Goal: Information Seeking & Learning: Learn about a topic

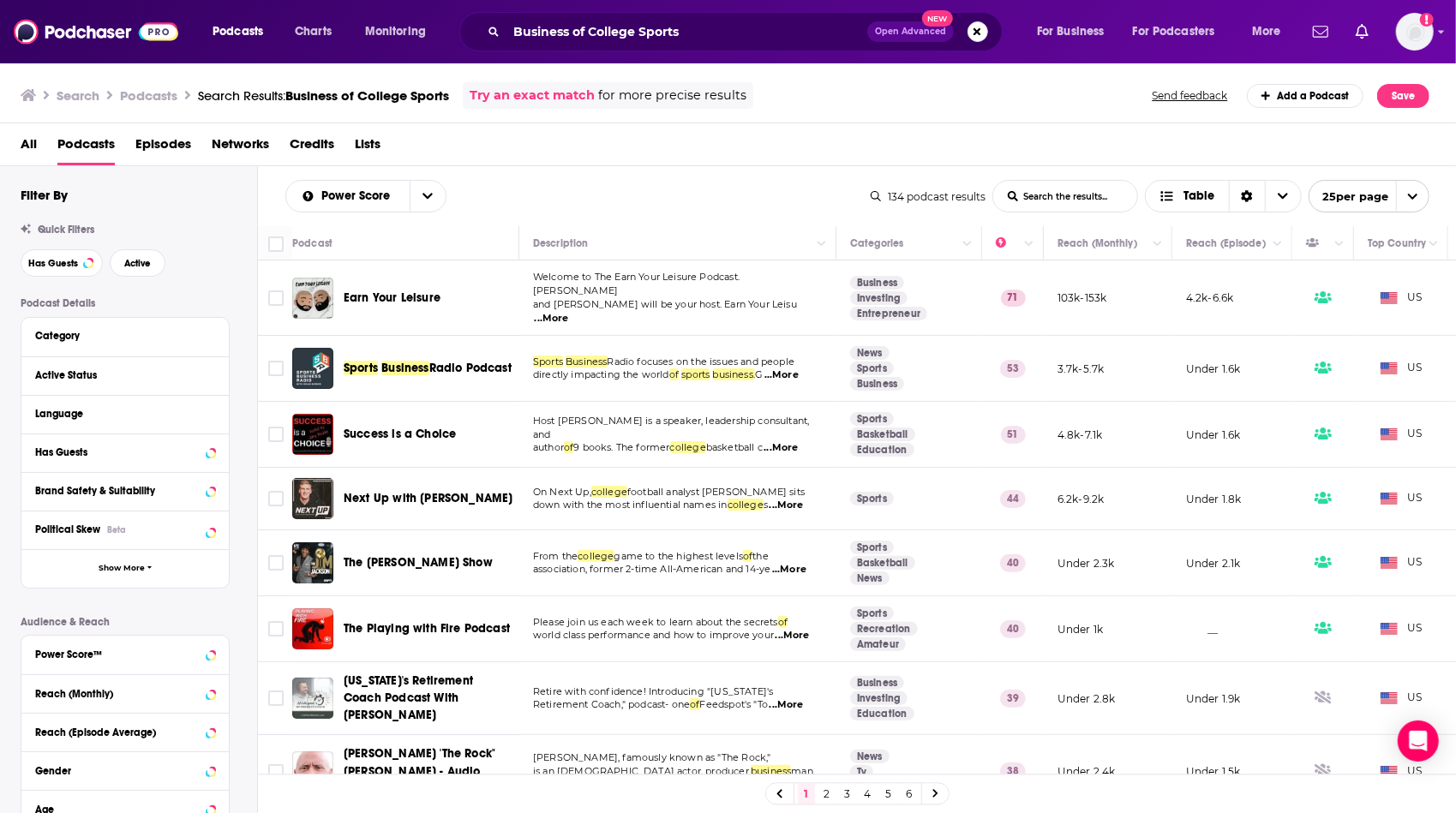
scroll to position [1097, 0]
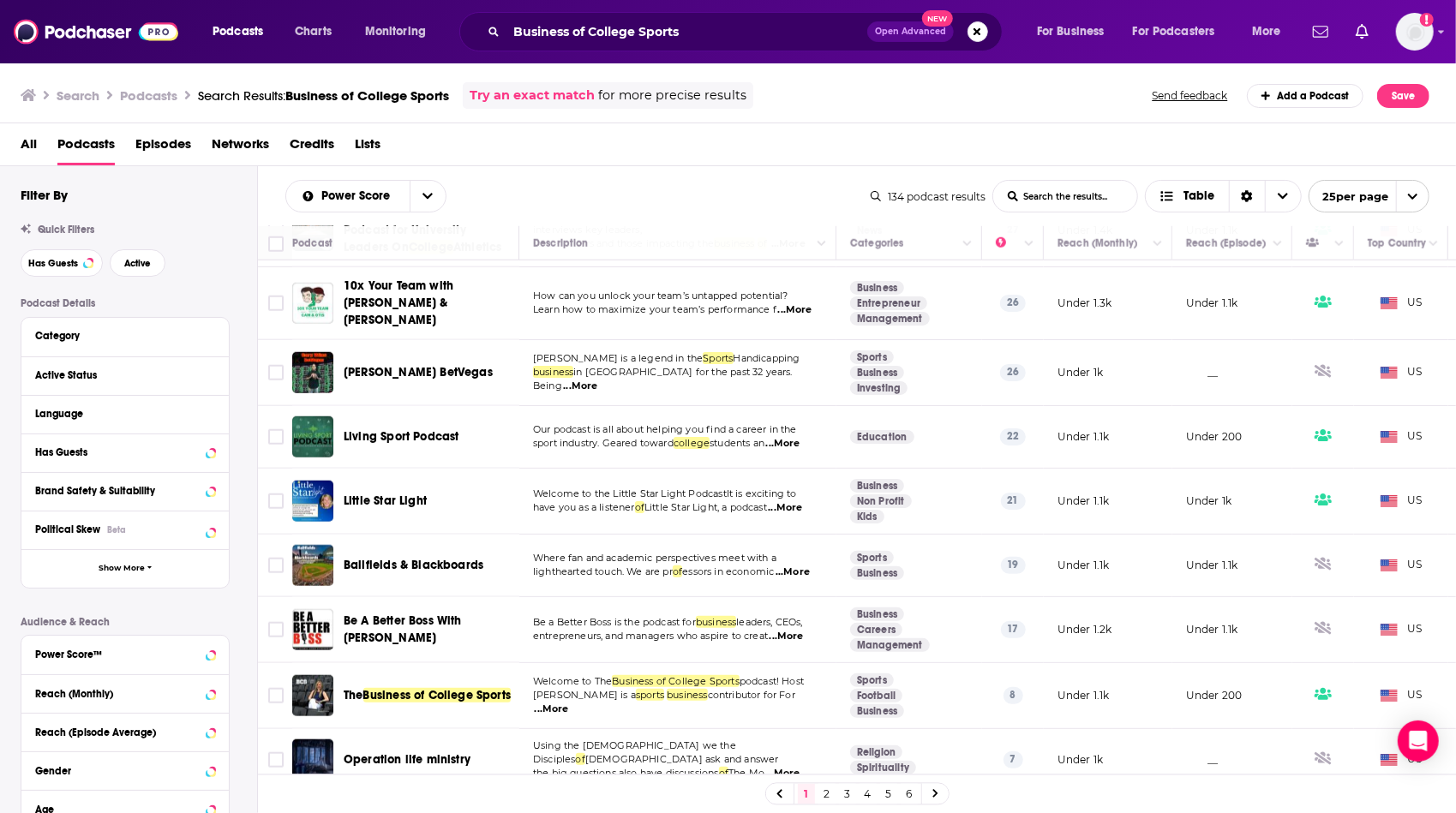
click at [666, 218] on div "Power Score List Search Input Search the results... Table 134 podcast results L…" at bounding box center [856, 196] width 1199 height 60
click at [710, 729] on td "Using the [DEMOGRAPHIC_DATA] we the Disciples of [DEMOGRAPHIC_DATA] ask and ans…" at bounding box center [677, 760] width 317 height 62
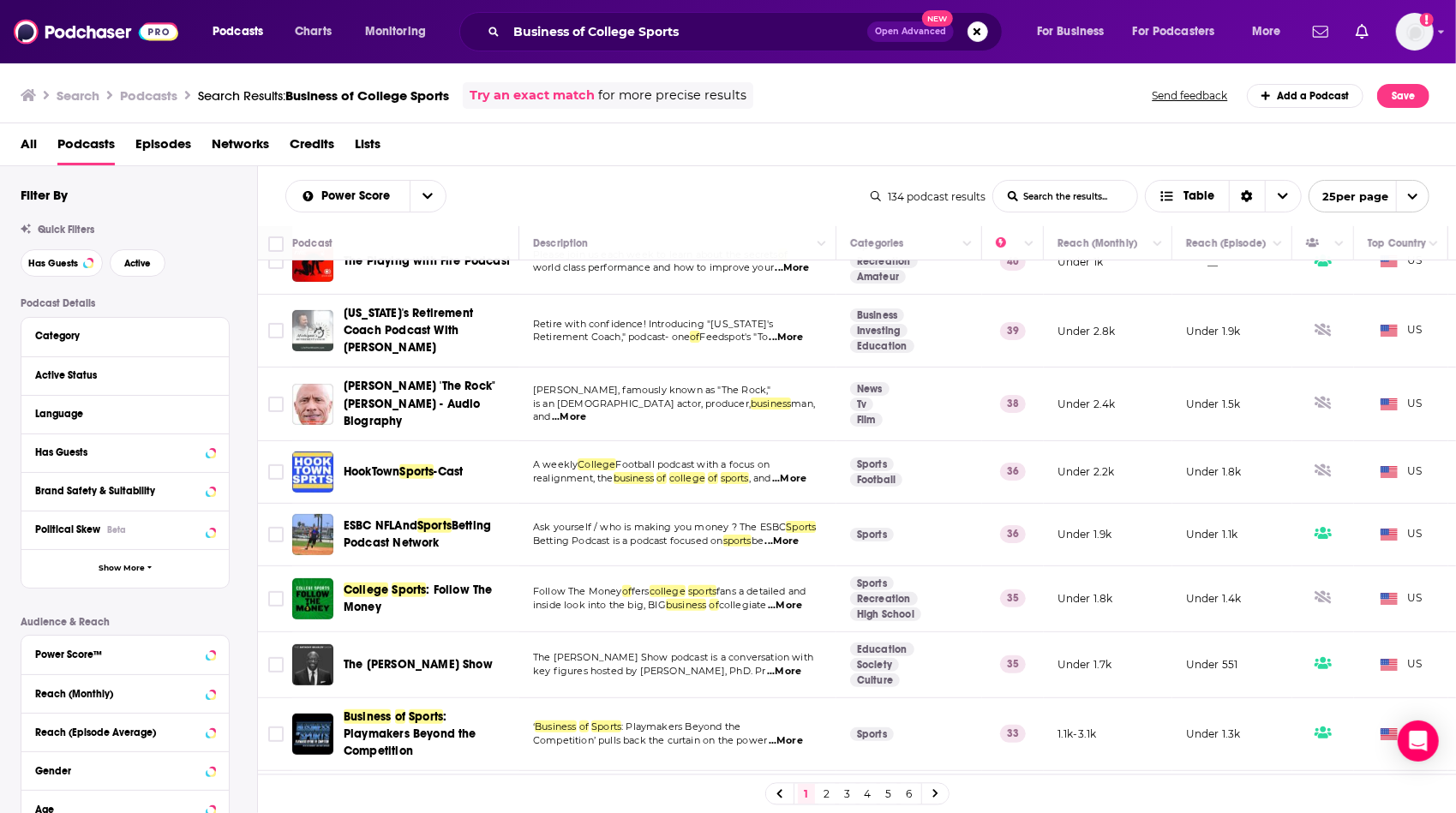
scroll to position [329, 0]
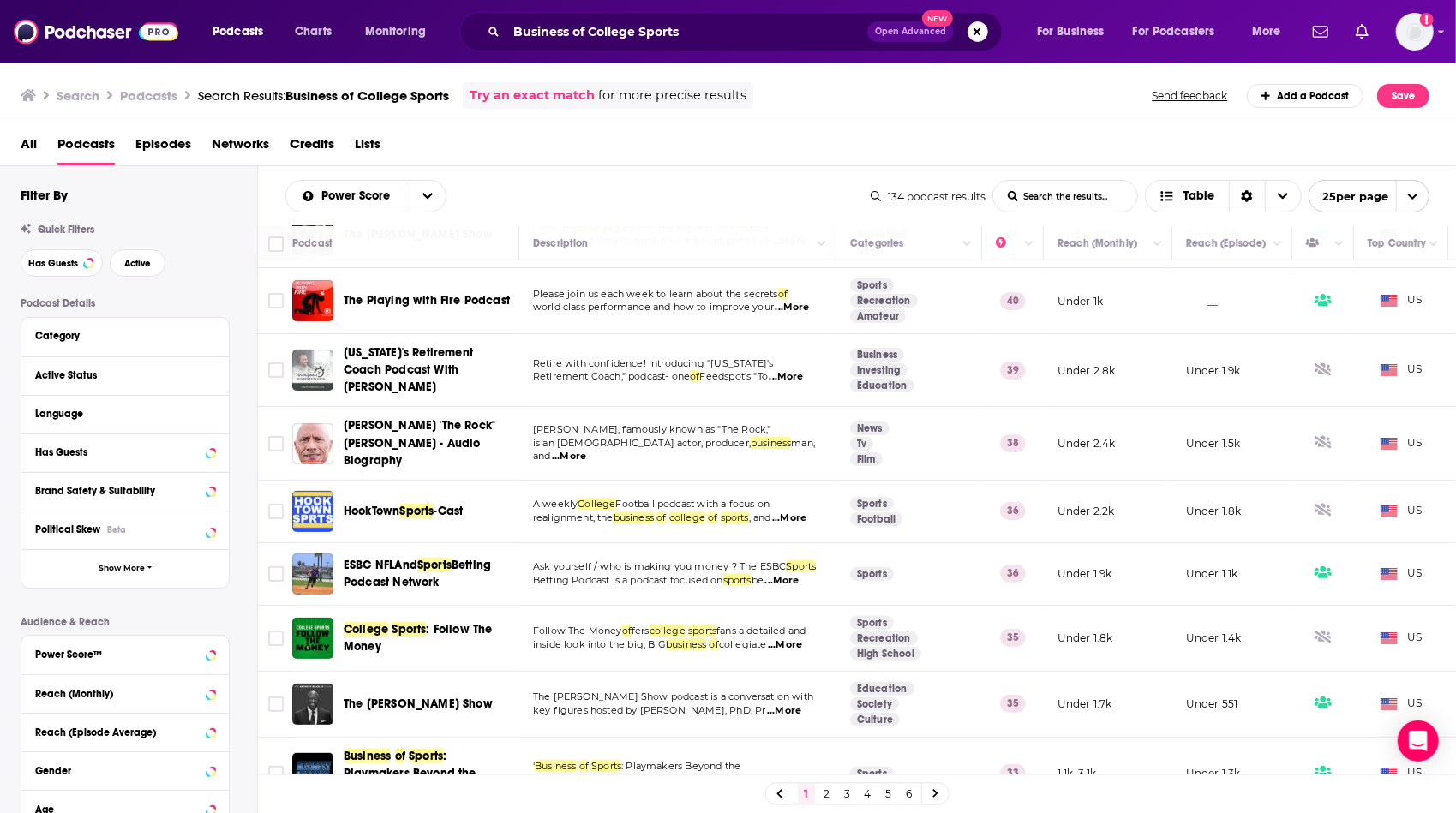
click at [644, 443] on td "[PERSON_NAME], famously known as "The Rock," is an [DEMOGRAPHIC_DATA] actor, pr…" at bounding box center [677, 444] width 317 height 73
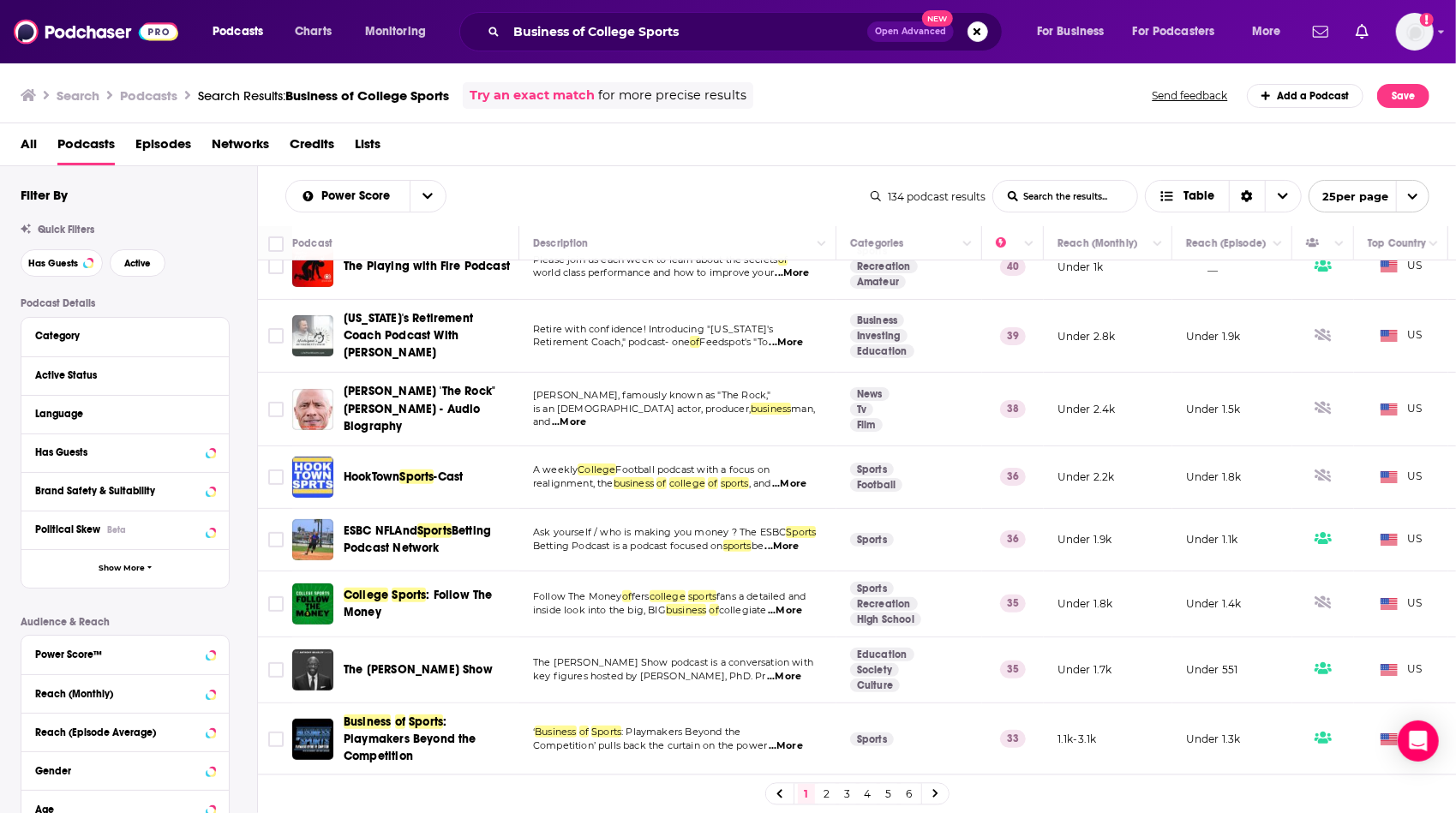
scroll to position [431, 0]
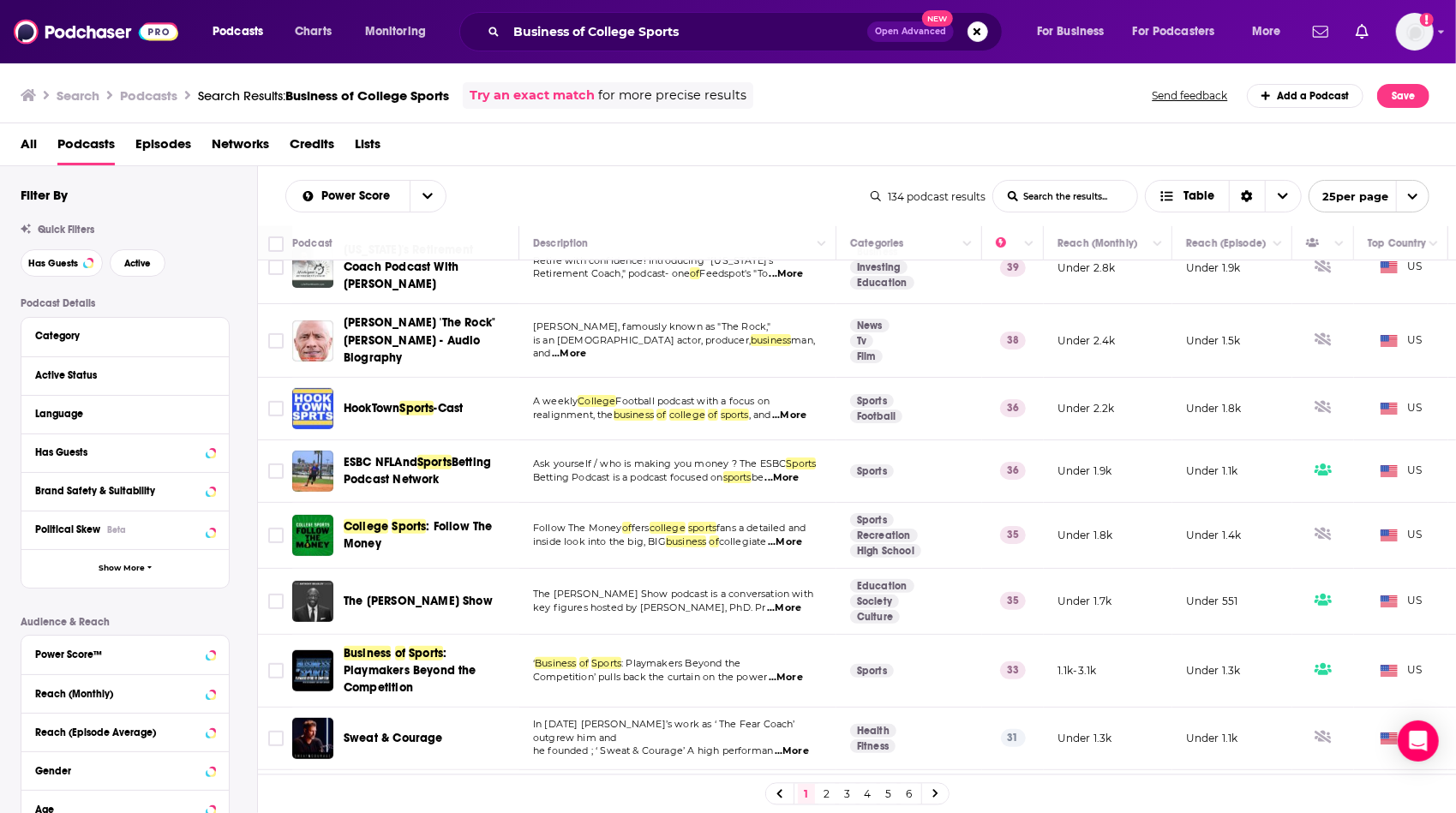
click at [585, 528] on td "Follow The Money of fers college sports fans a detailed and inside look into th…" at bounding box center [677, 536] width 317 height 66
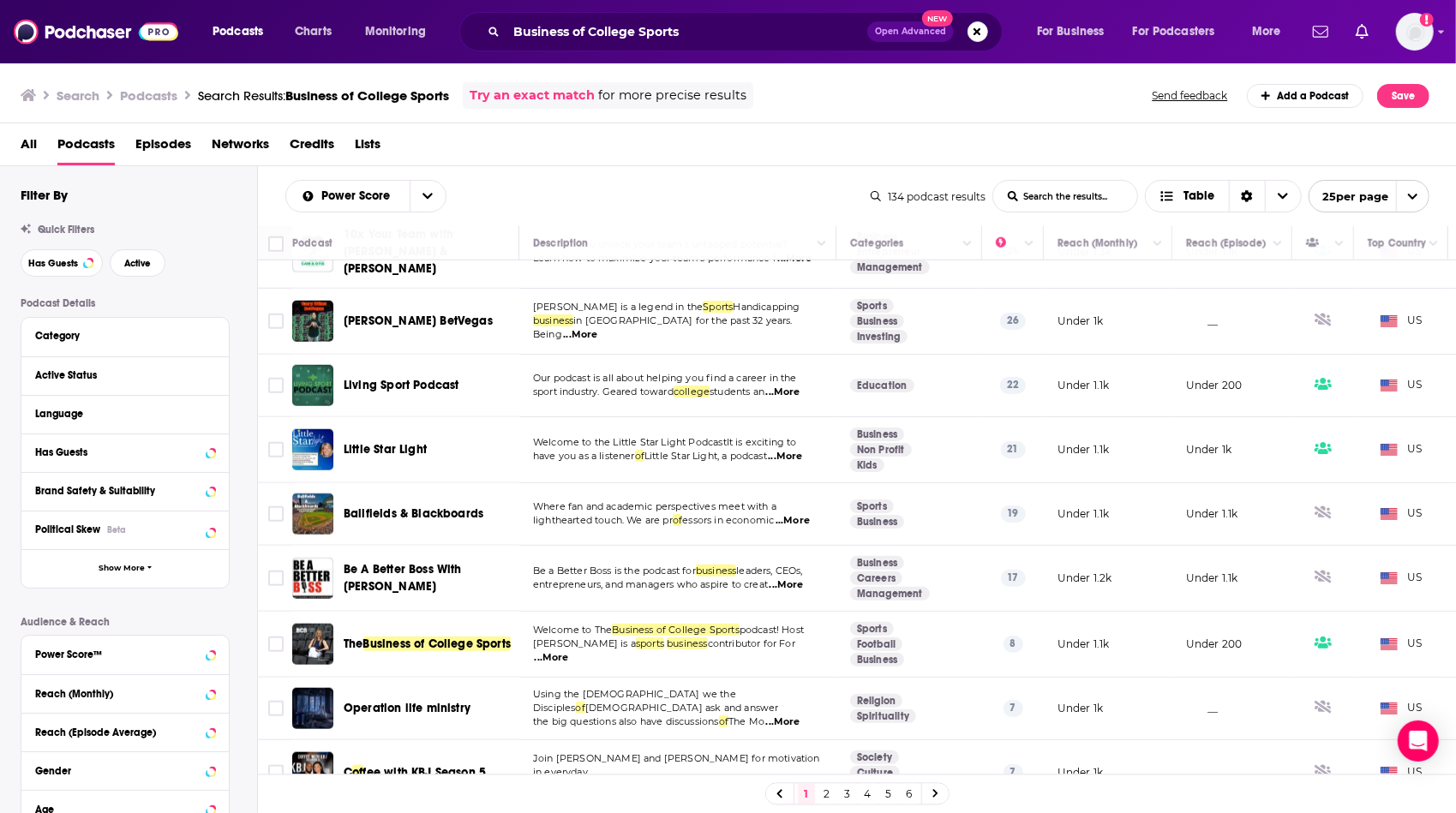
scroll to position [1151, 0]
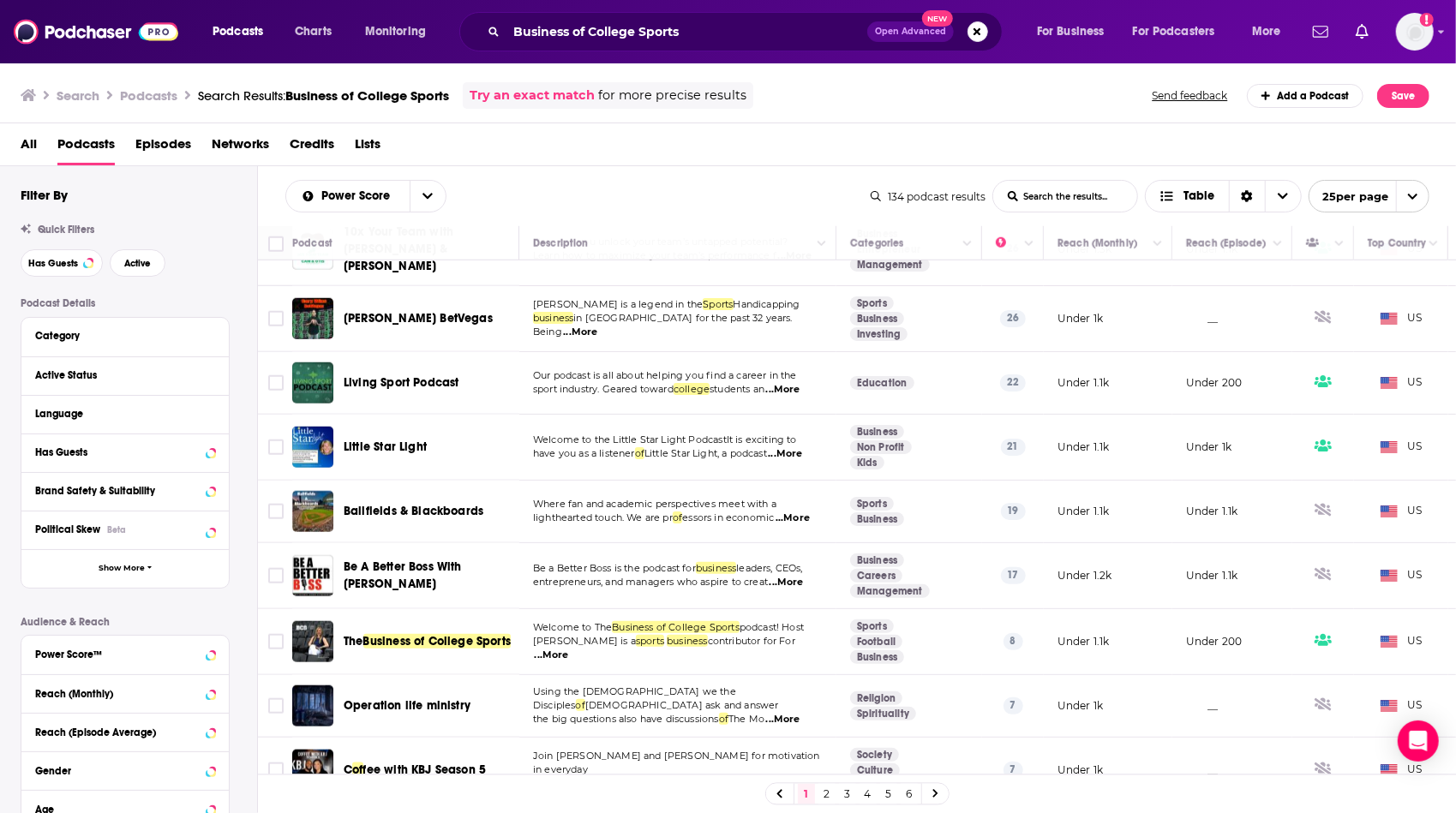
click at [679, 753] on td "Join [PERSON_NAME] and [PERSON_NAME] for motivation in everyday life. The husba…" at bounding box center [677, 771] width 317 height 65
click at [790, 777] on span "...More" at bounding box center [789, 784] width 35 height 14
click at [829, 797] on link "2" at bounding box center [827, 794] width 17 height 21
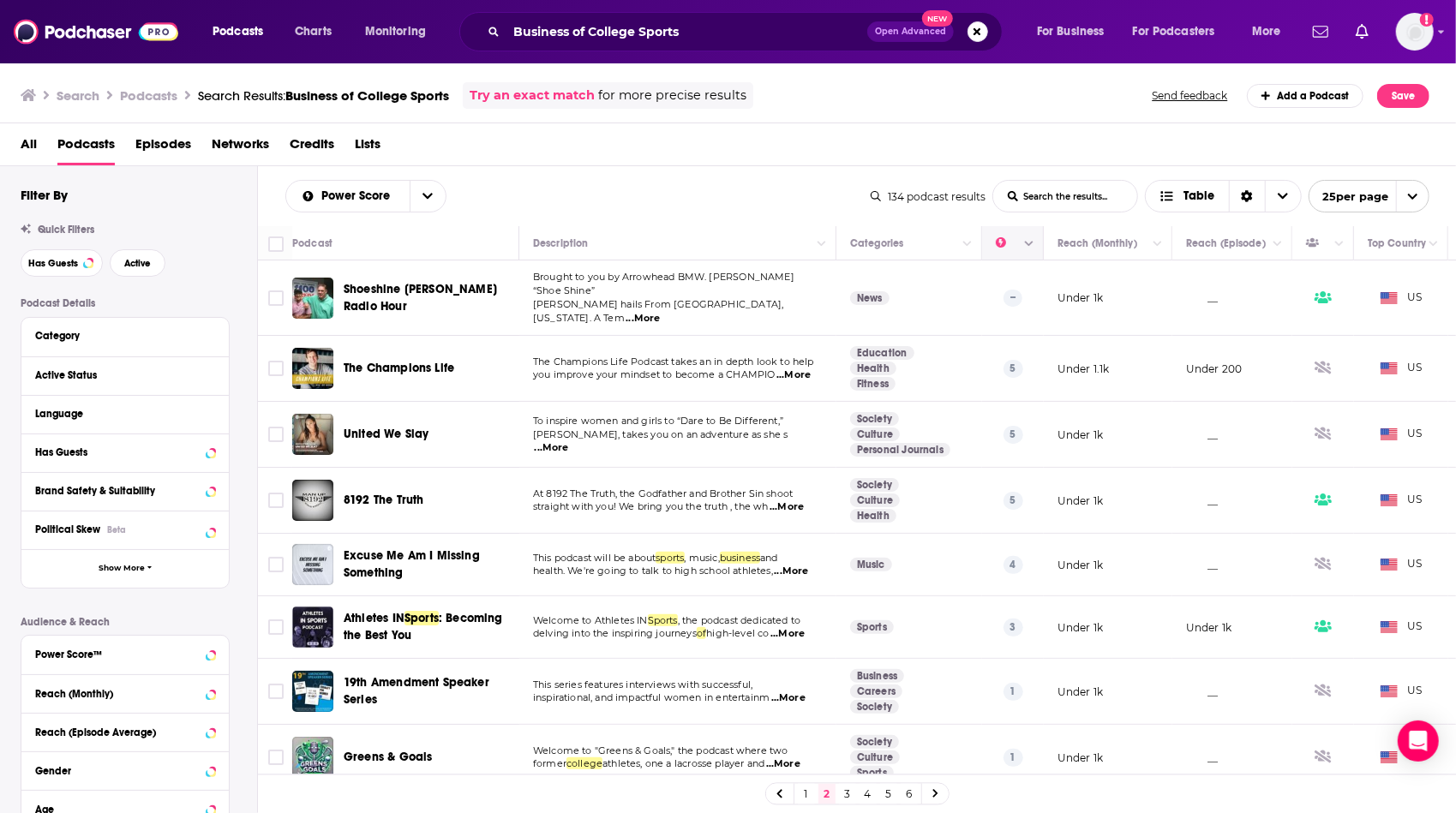
click at [1029, 249] on icon "Column Actions" at bounding box center [1029, 244] width 9 height 10
click at [1029, 249] on div at bounding box center [728, 406] width 1456 height 813
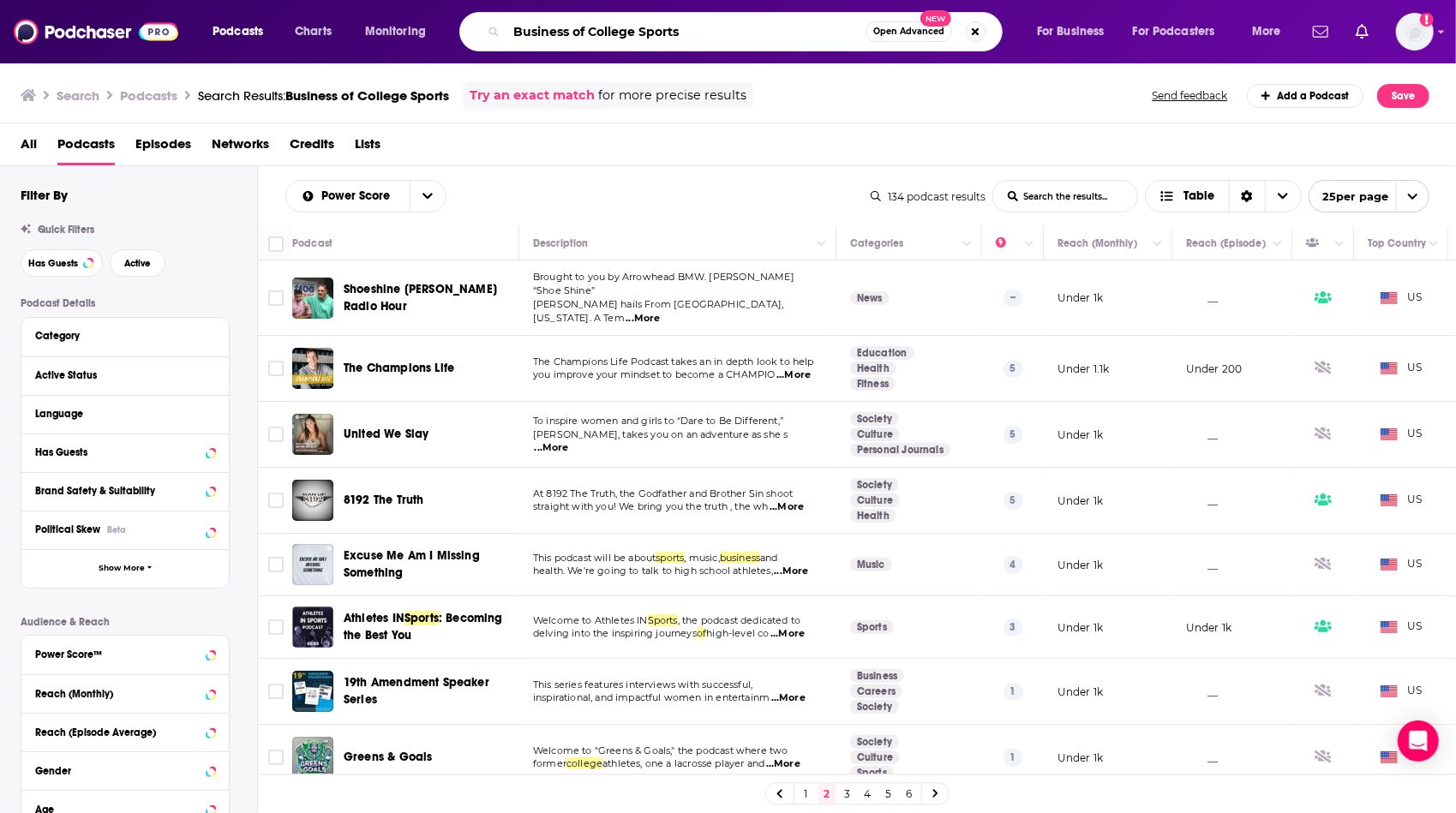
click at [702, 36] on input "Business of College Sports" at bounding box center [686, 32] width 359 height 28
drag, startPoint x: 702, startPoint y: 36, endPoint x: 492, endPoint y: 42, distance: 210.1
click at [492, 42] on div "Business of College Sports Open Advanced New" at bounding box center [731, 32] width 544 height 39
type input "Name Image and Likeness"
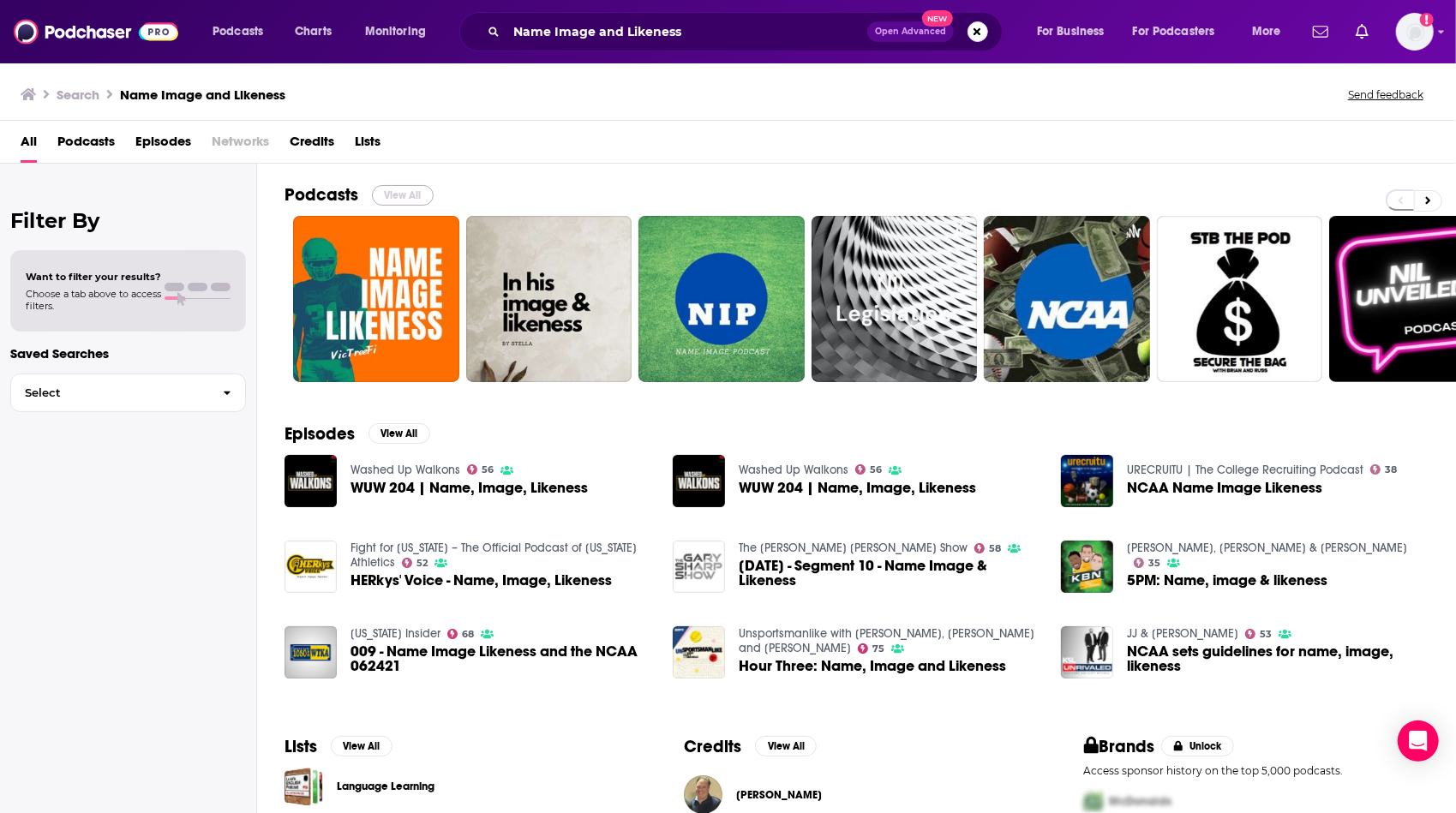
click at [408, 193] on button "View All" at bounding box center [402, 195] width 62 height 21
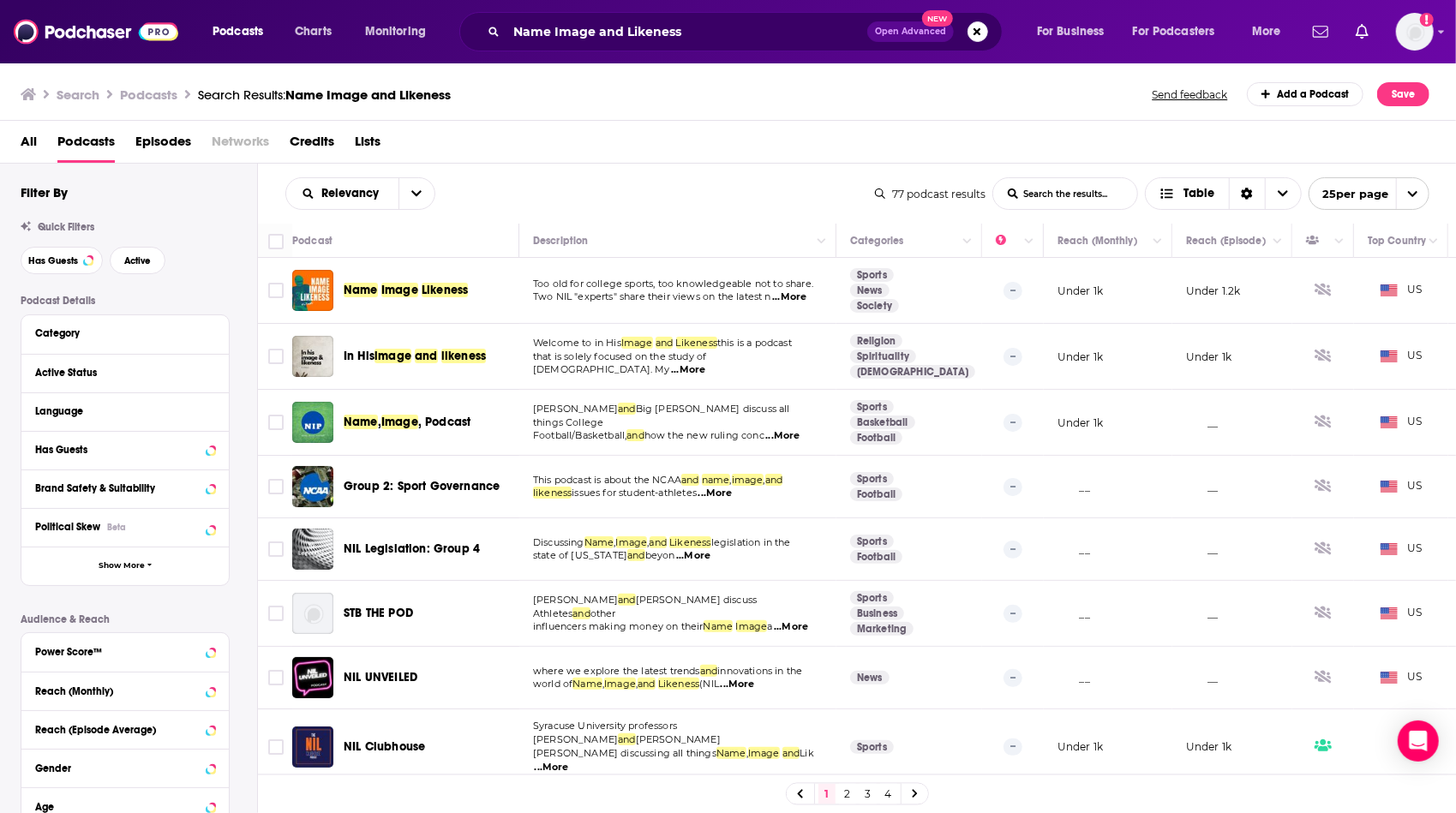
click at [408, 193] on button "open menu" at bounding box center [416, 193] width 36 height 31
click at [358, 342] on span "Power Score" at bounding box center [371, 340] width 101 height 10
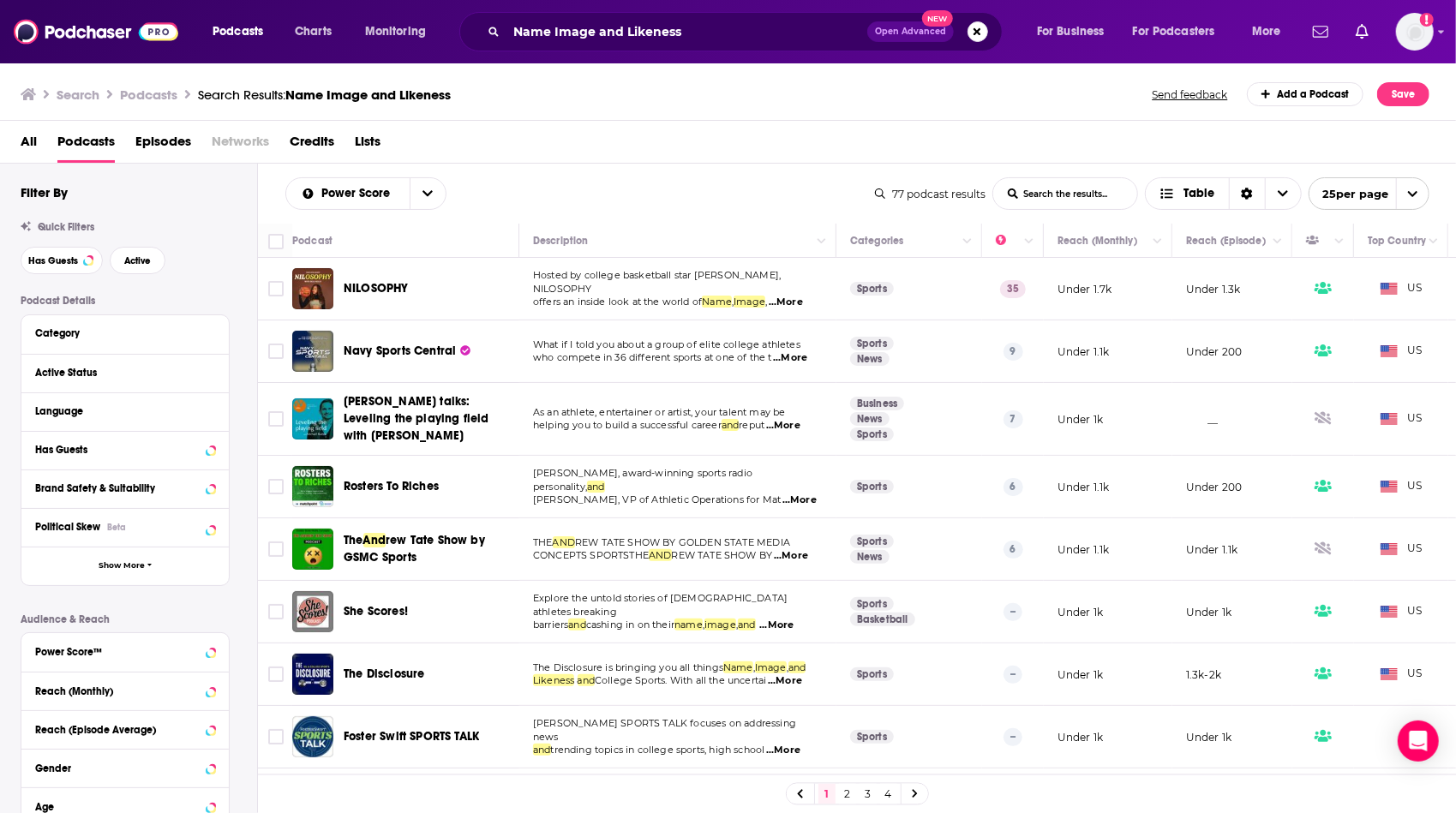
click at [800, 296] on span "...More" at bounding box center [785, 303] width 35 height 14
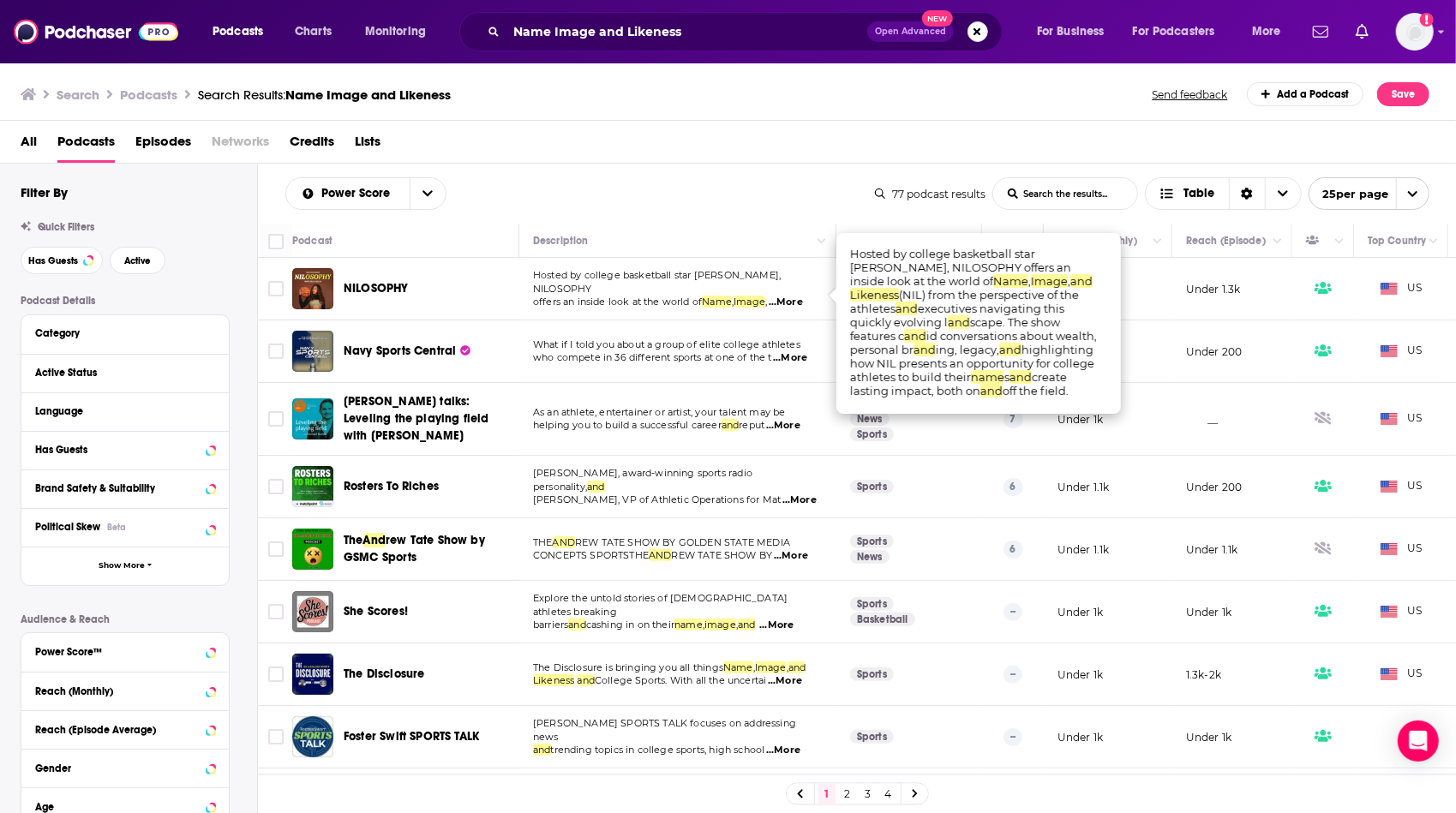
click at [677, 296] on span "offers an inside look at the world of" at bounding box center [617, 302] width 169 height 12
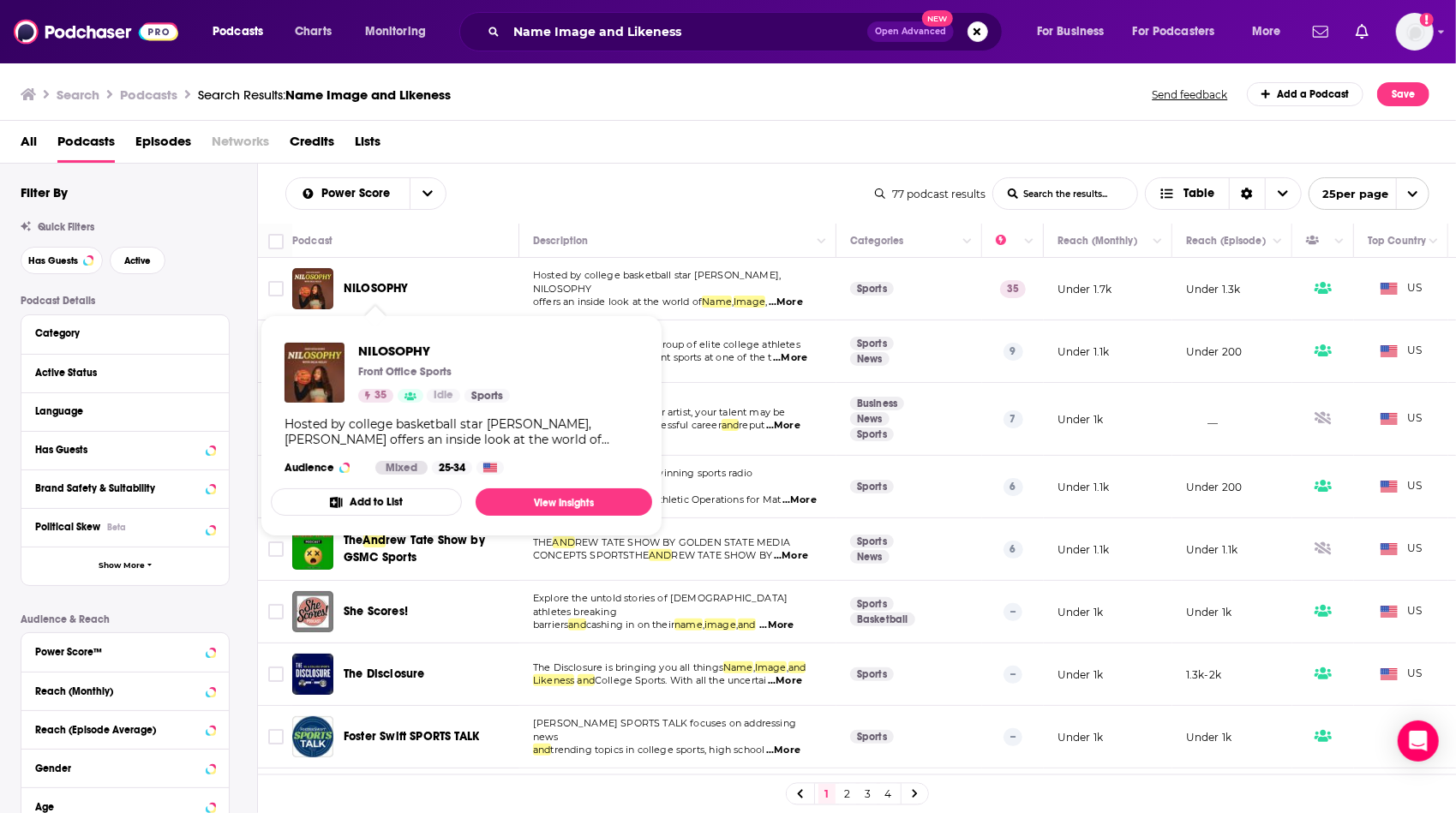
click at [385, 285] on span "NILOSOPHY" at bounding box center [376, 288] width 65 height 15
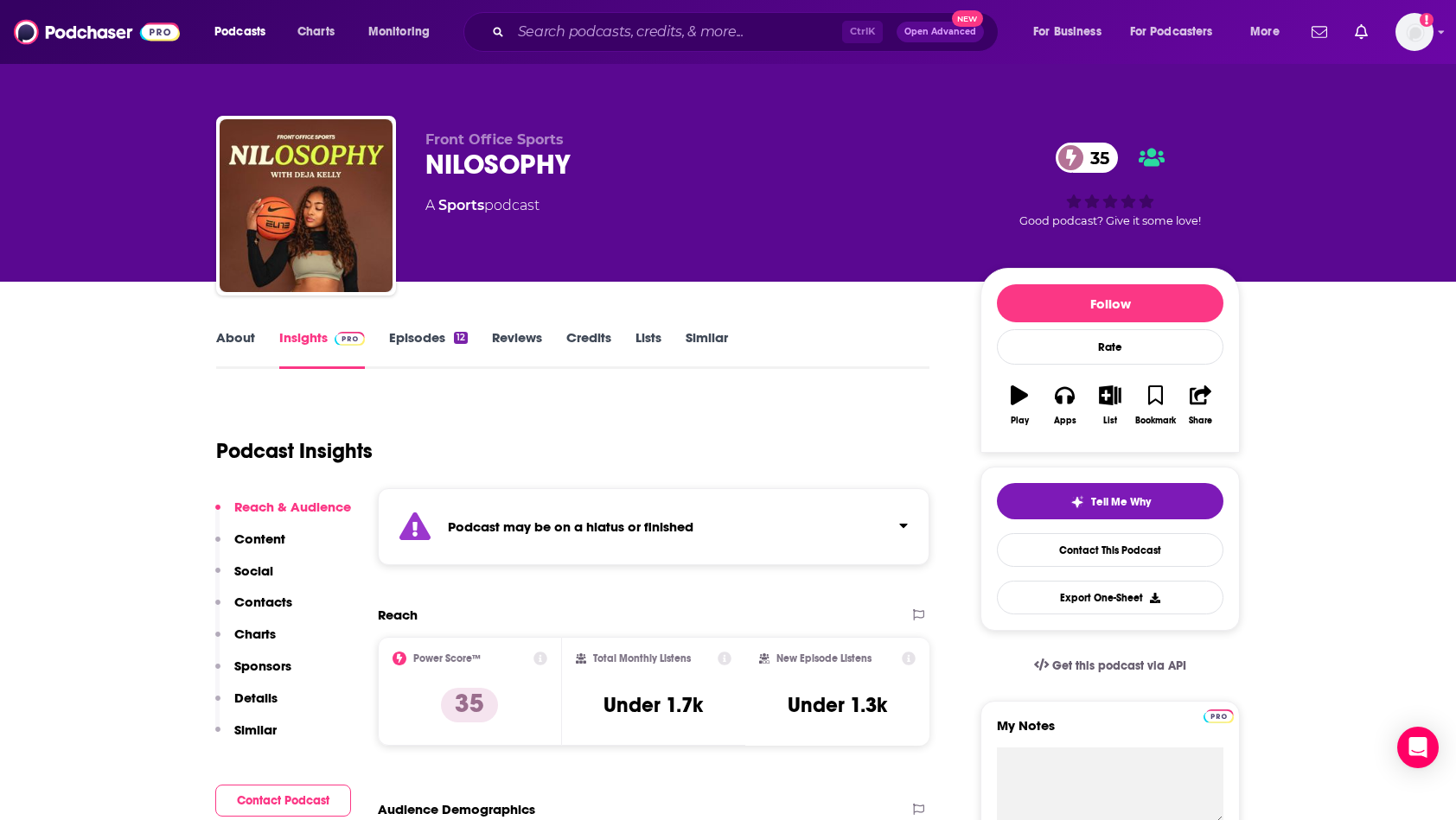
click at [264, 602] on p "Contacts" at bounding box center [263, 602] width 58 height 17
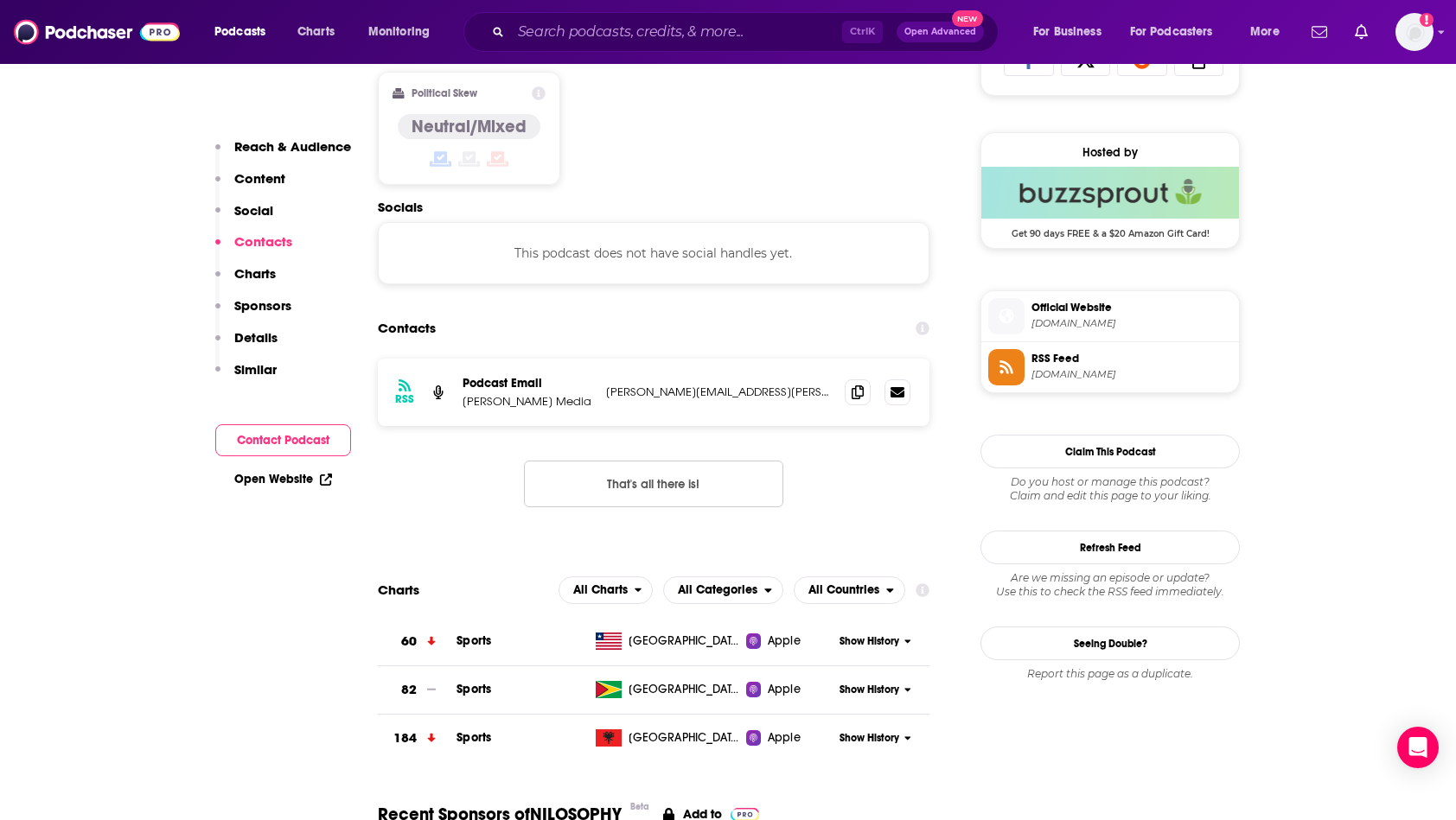
scroll to position [1267, 0]
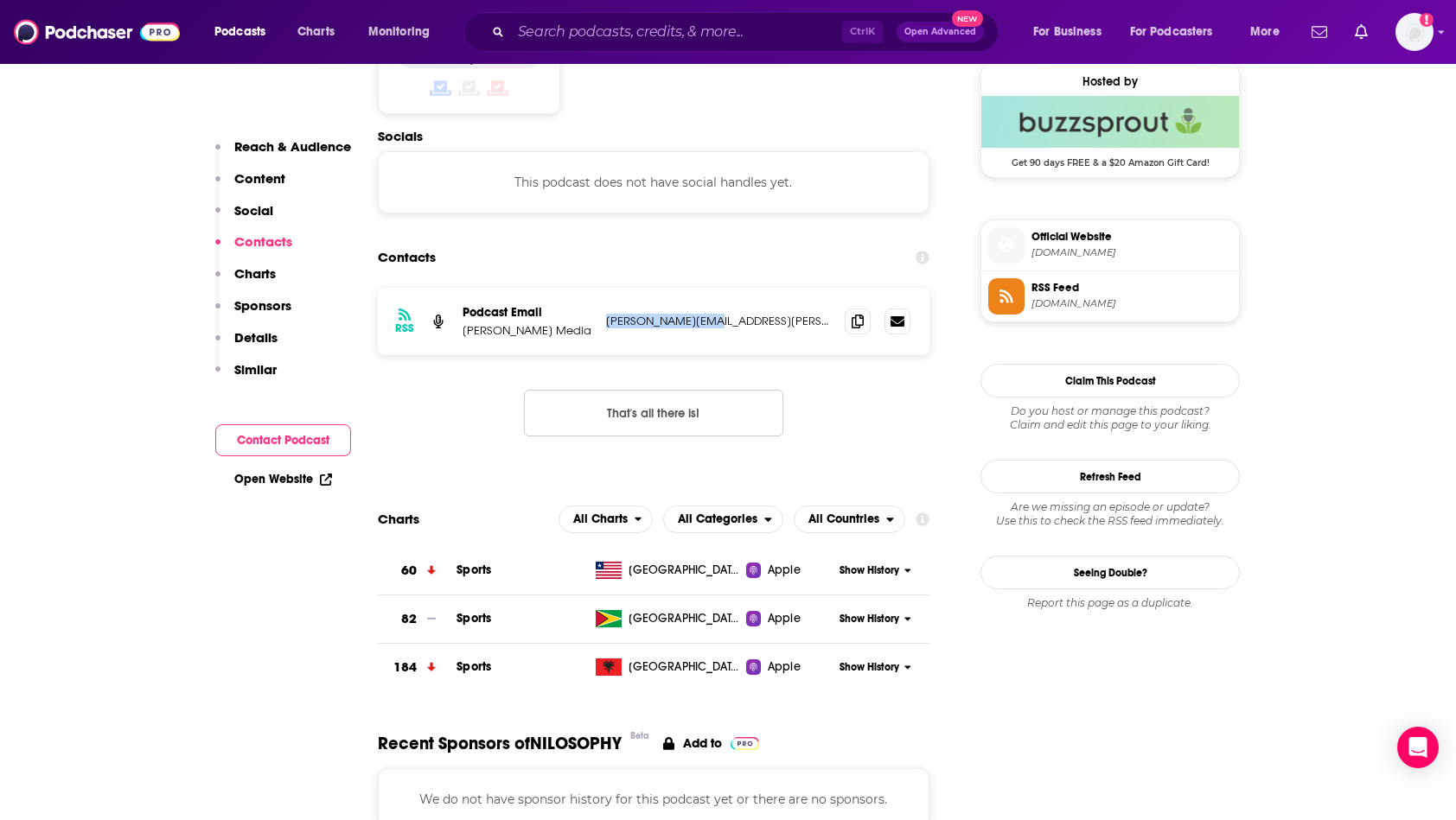
drag, startPoint x: 719, startPoint y: 320, endPoint x: 606, endPoint y: 323, distance: 113.0
click at [606, 323] on p "[PERSON_NAME][EMAIL_ADDRESS][PERSON_NAME][DOMAIN_NAME]" at bounding box center [719, 320] width 225 height 15
drag, startPoint x: 606, startPoint y: 323, endPoint x: 624, endPoint y: 323, distance: 18.0
copy p "[PERSON_NAME][EMAIL_ADDRESS][PERSON_NAME][DOMAIN_NAME]"
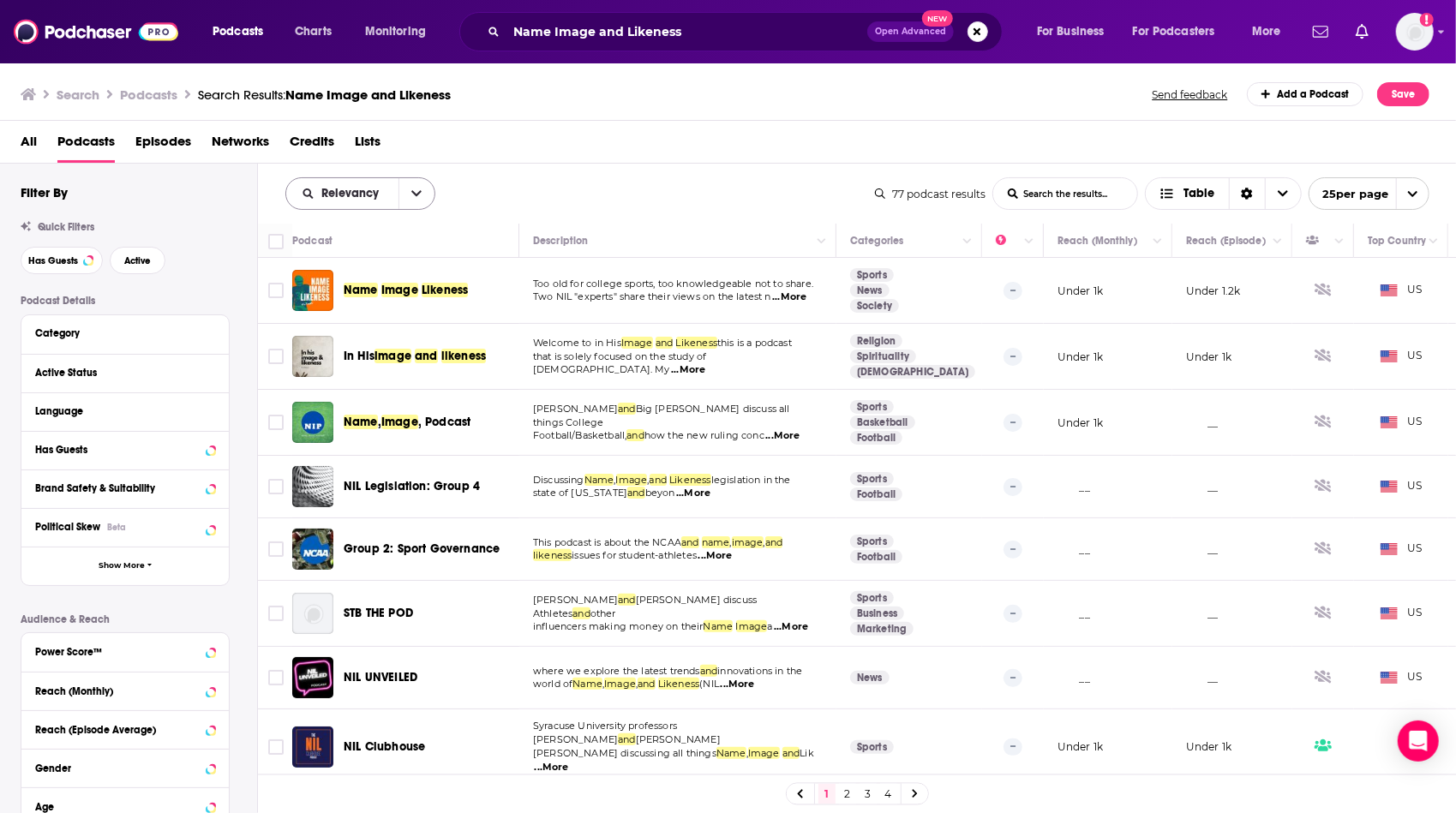
click at [416, 188] on icon "open menu" at bounding box center [416, 193] width 10 height 12
click at [370, 337] on span "Power Score" at bounding box center [371, 340] width 101 height 10
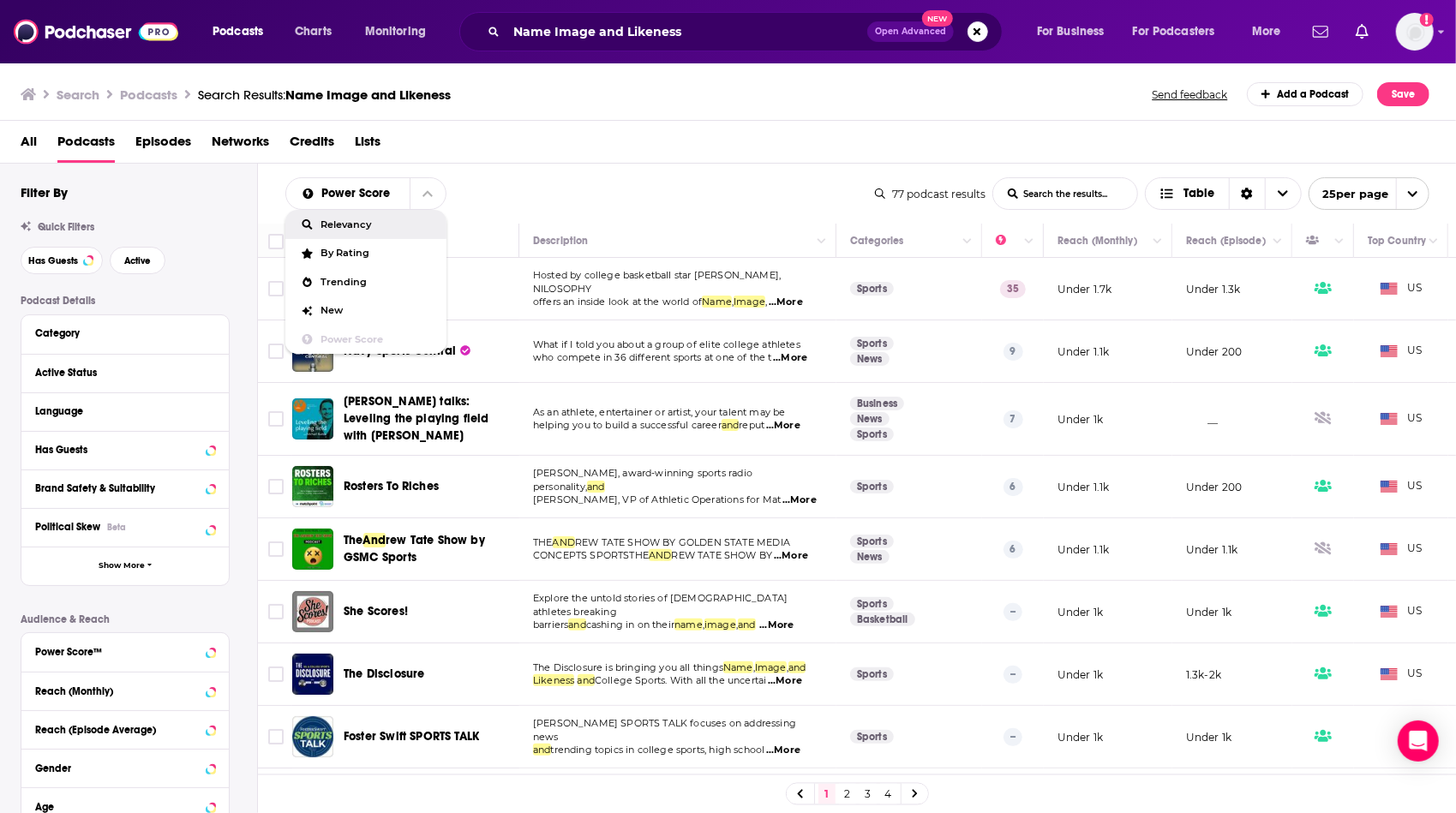
click at [598, 174] on div "Power Score Relevancy By Rating Trending New Power Score List Search Input Sear…" at bounding box center [856, 193] width 1199 height 60
click at [686, 366] on td "What if I told you about a group of elite college athletes who compete in 36 di…" at bounding box center [677, 351] width 317 height 62
click at [793, 351] on span "...More" at bounding box center [790, 358] width 35 height 14
click at [701, 369] on td "What if I told you about a group of elite college athletes who compete in 36 di…" at bounding box center [677, 351] width 317 height 62
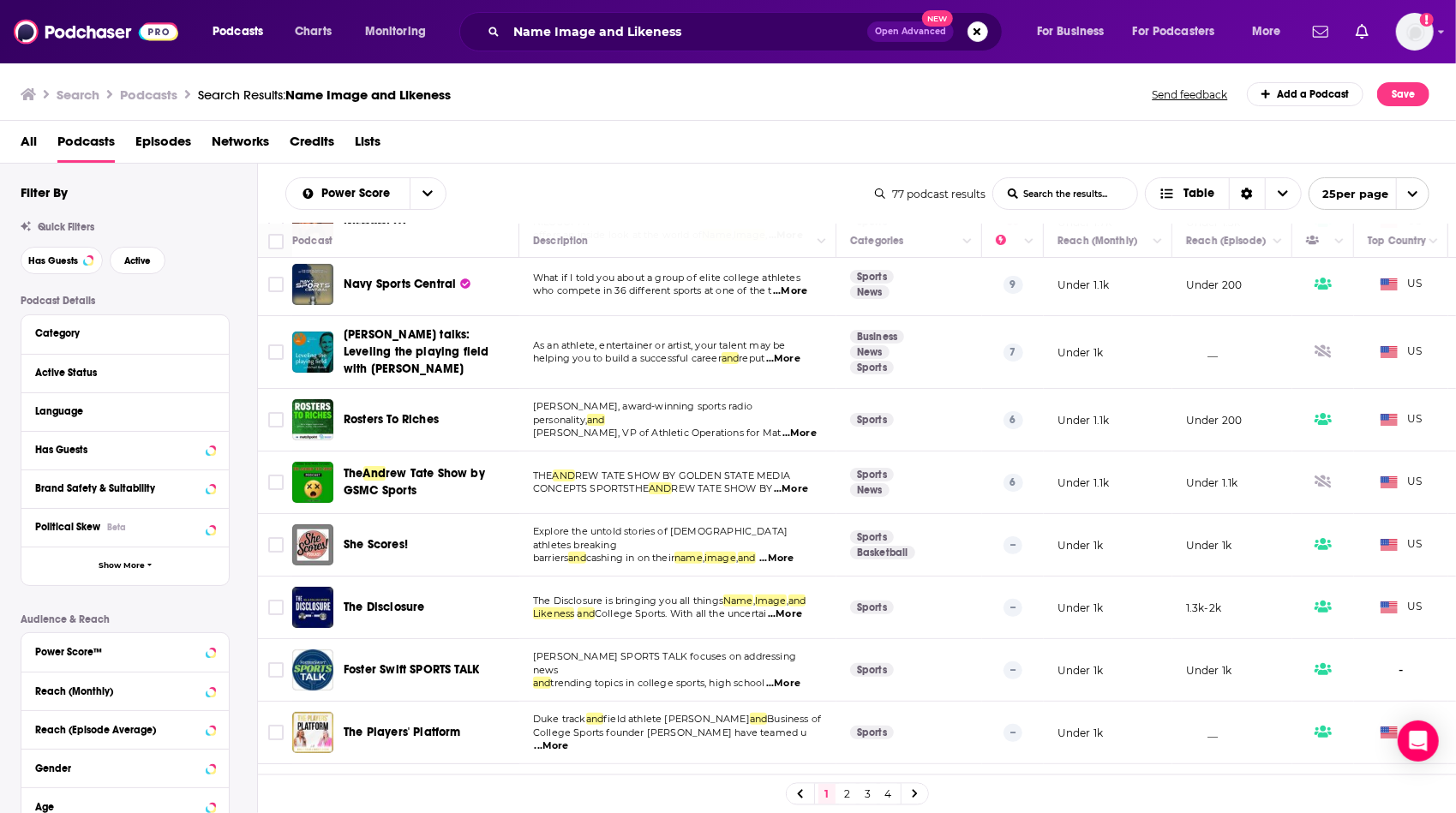
scroll to position [68, 0]
click at [799, 360] on span "...More" at bounding box center [783, 357] width 35 height 14
click at [686, 367] on td "As an athlete, entertainer or artist, your talent may be helping you to build a…" at bounding box center [677, 351] width 317 height 73
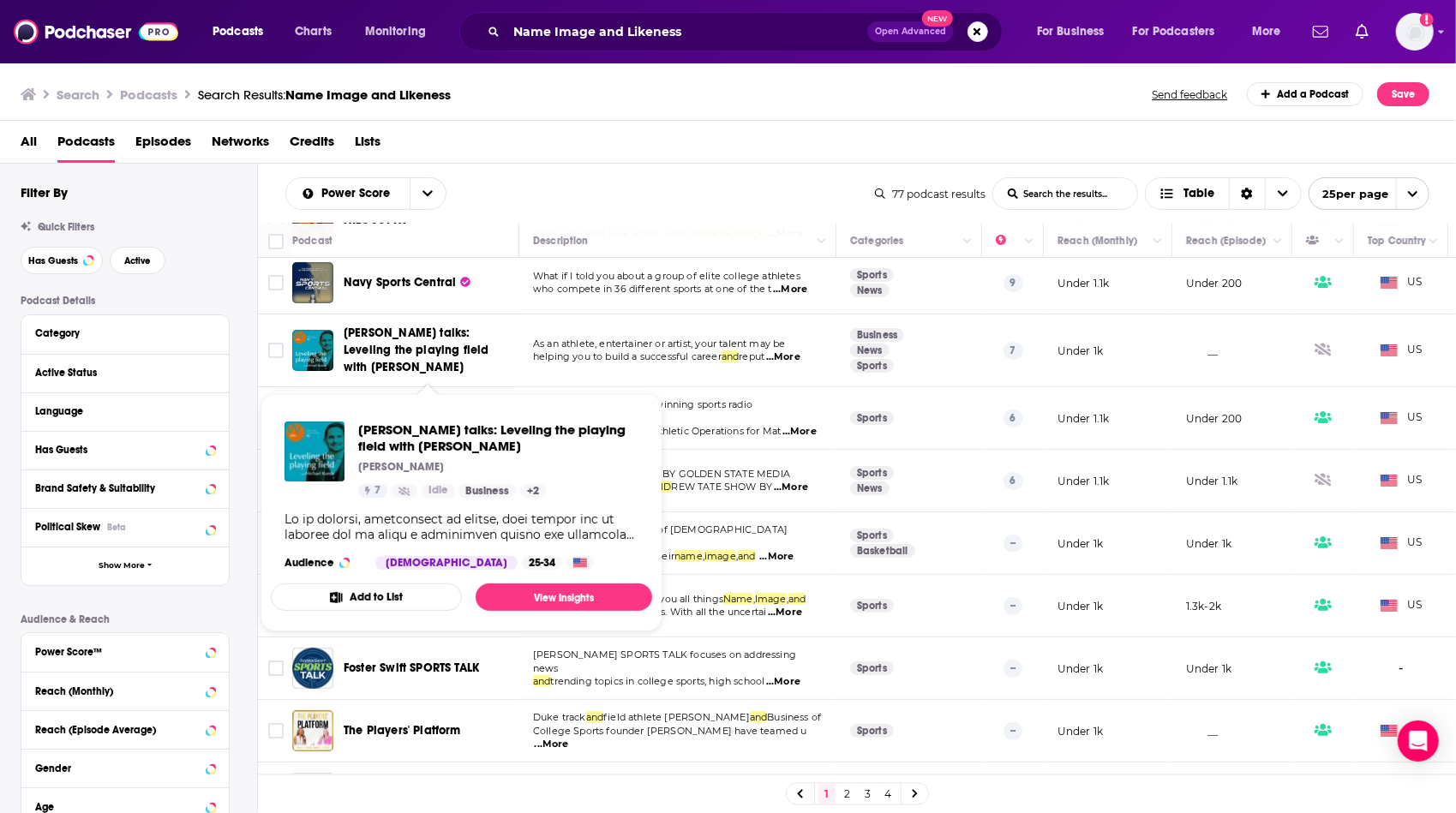
click at [459, 353] on span "[PERSON_NAME] talks: Leveling the playing field with [PERSON_NAME]" at bounding box center [415, 350] width 145 height 49
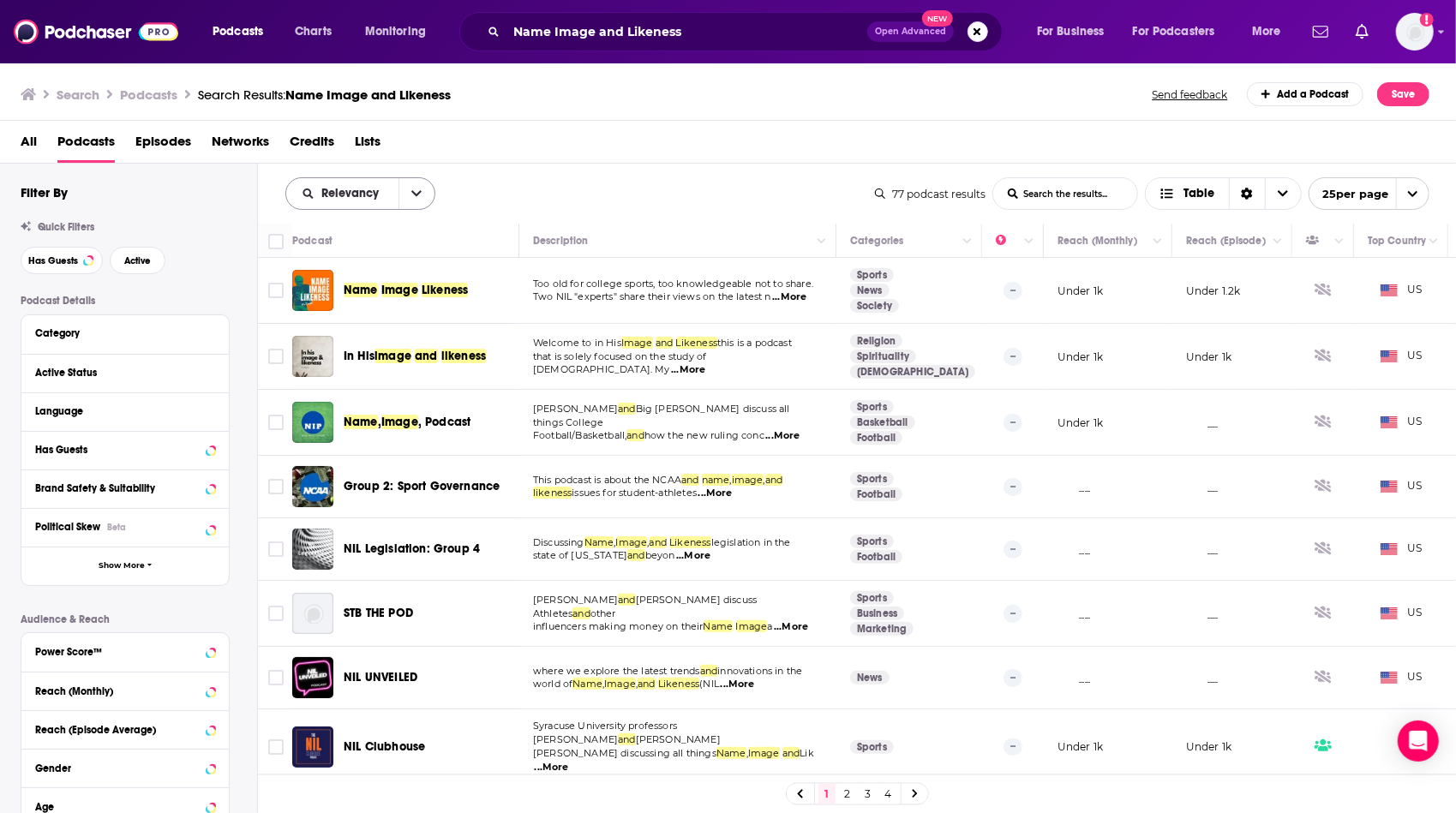
click at [421, 194] on button "open menu" at bounding box center [416, 193] width 36 height 31
click at [379, 335] on span "Power Score" at bounding box center [371, 340] width 101 height 10
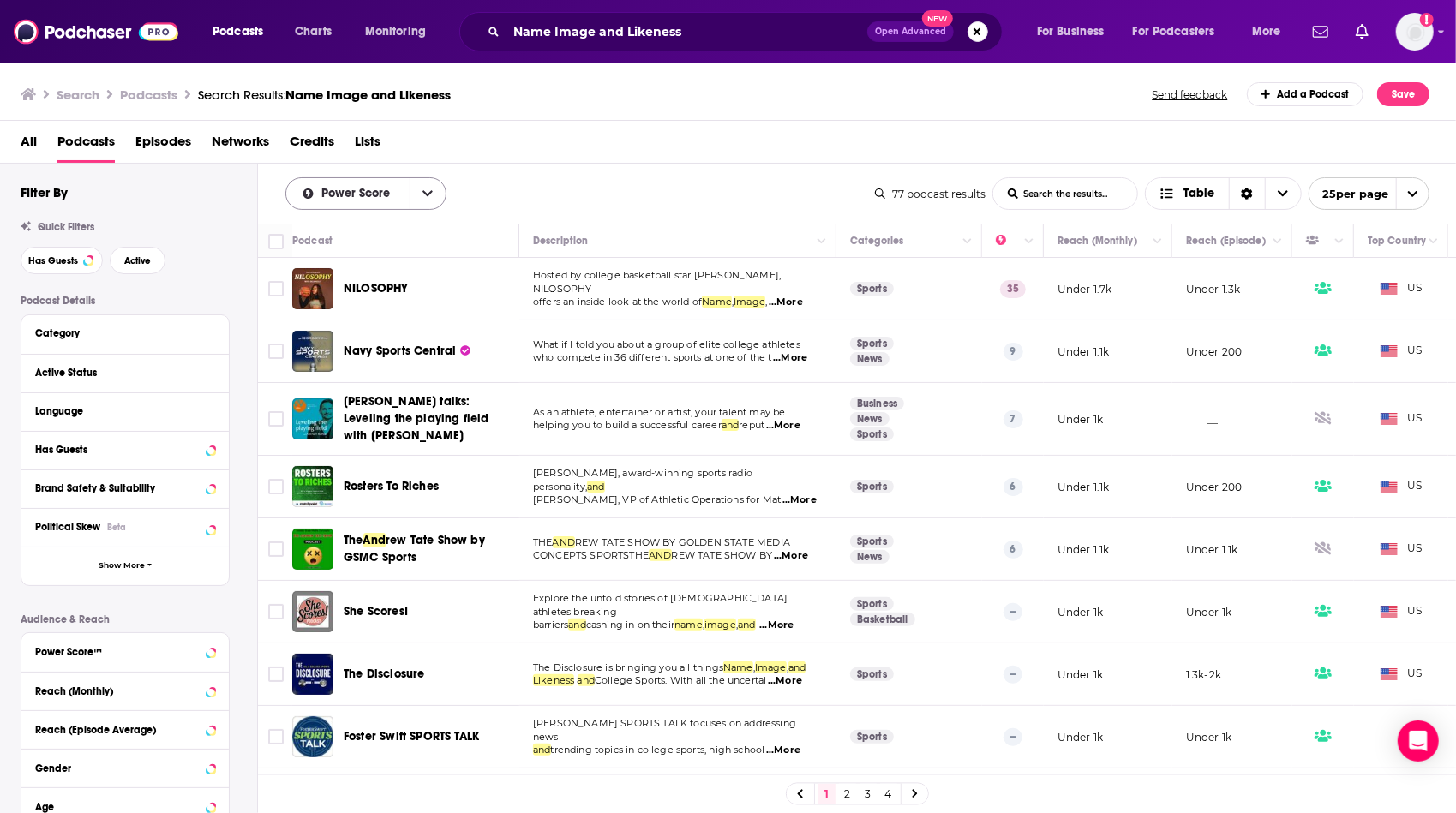
click at [423, 185] on button "open menu" at bounding box center [427, 193] width 36 height 31
click at [384, 281] on span "Trending" at bounding box center [377, 282] width 112 height 10
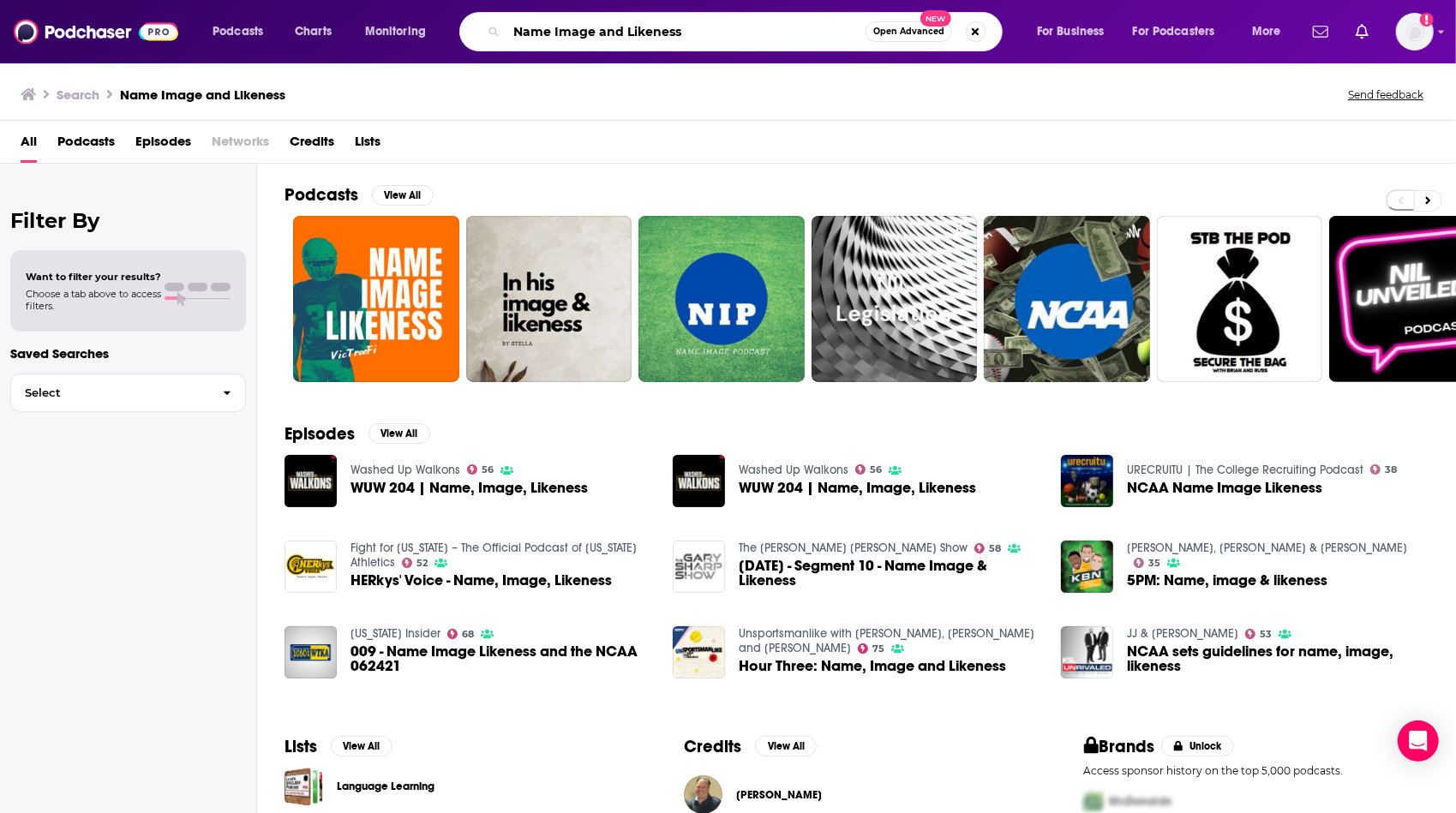
drag, startPoint x: 689, startPoint y: 32, endPoint x: 476, endPoint y: 30, distance: 213.0
click at [476, 30] on div "Name Image and Likeness Open Advanced New" at bounding box center [731, 32] width 544 height 39
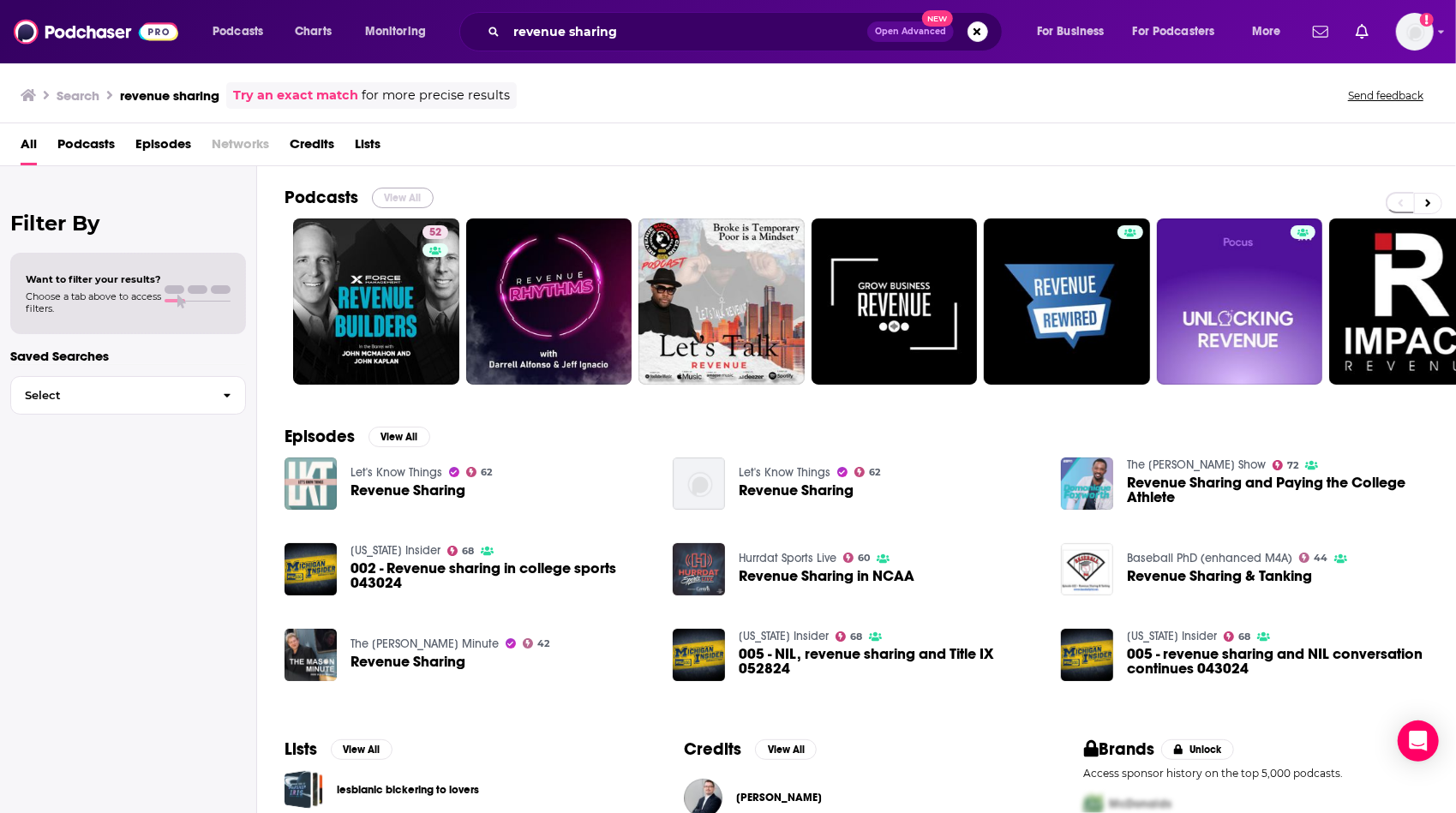
click at [392, 198] on button "View All" at bounding box center [402, 197] width 62 height 21
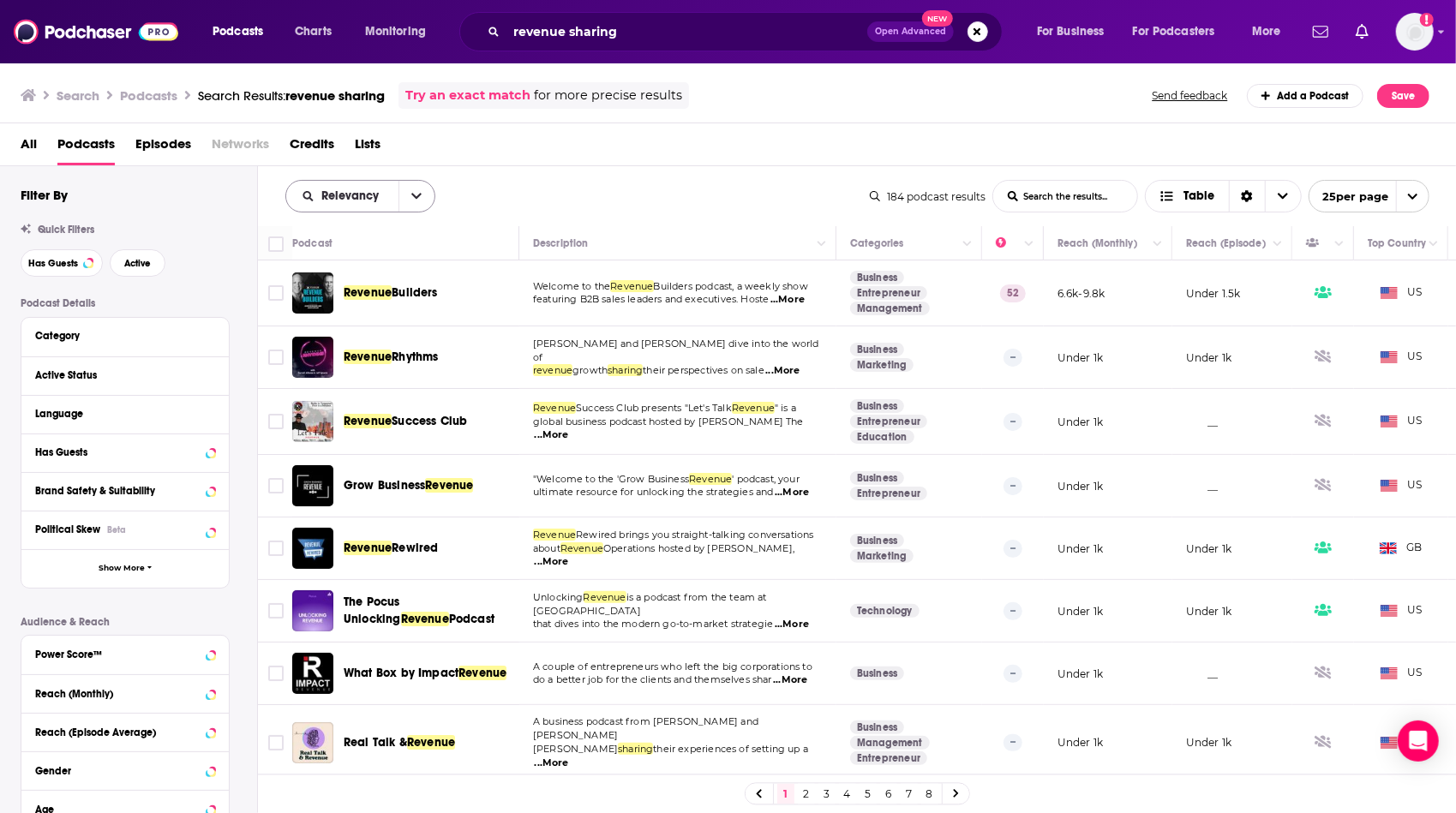
click at [406, 195] on button "open menu" at bounding box center [416, 195] width 36 height 31
click at [372, 346] on span "Power Score" at bounding box center [371, 342] width 101 height 10
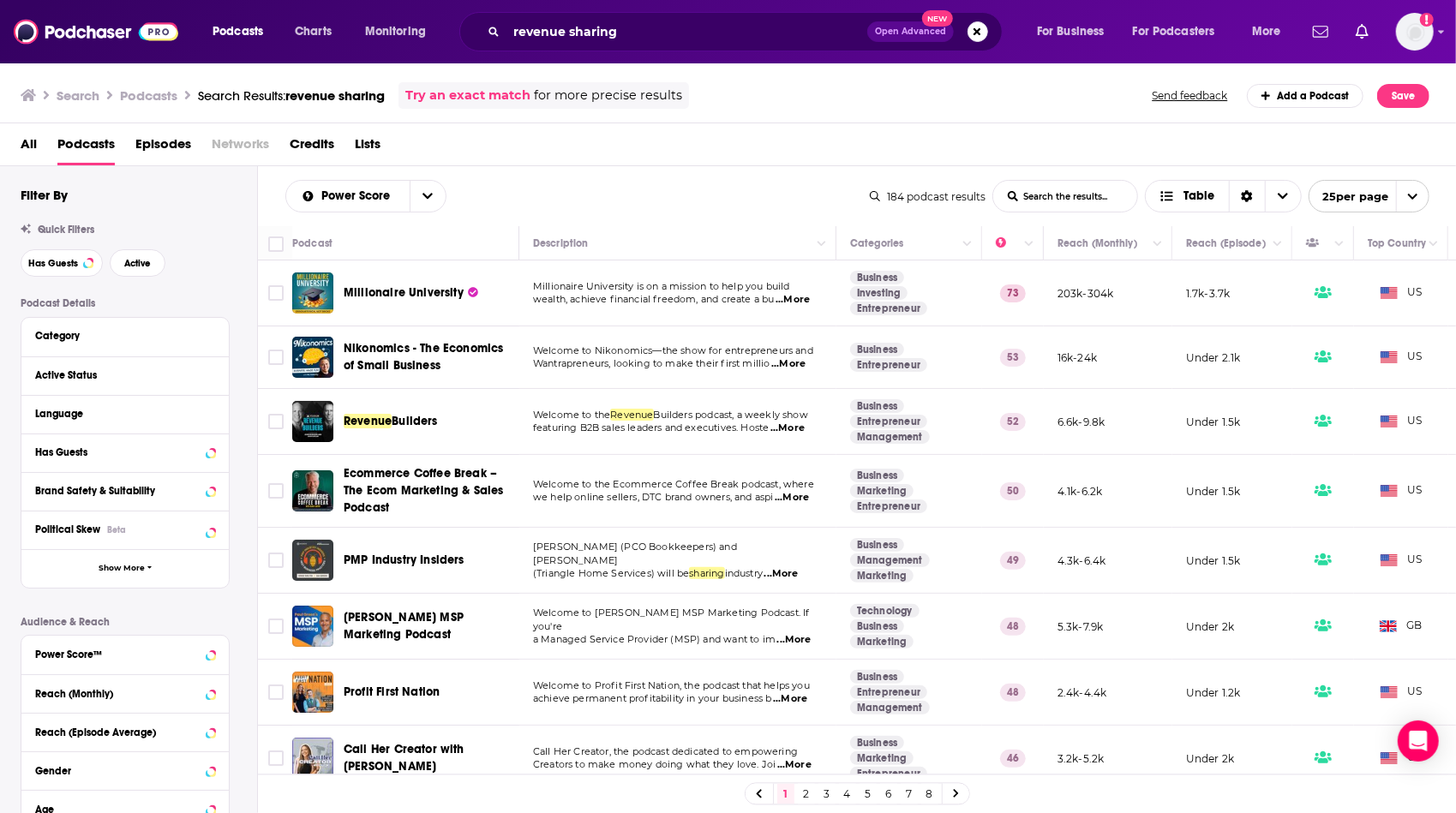
click at [791, 303] on span "...More" at bounding box center [792, 300] width 35 height 14
click at [672, 330] on td "Welcome to Nikonomics—the show for entrepreneurs and Wantrapreneurs, looking to…" at bounding box center [677, 357] width 317 height 62
click at [734, 722] on td "Welcome to Profit First Nation, the podcast that helps you achieve permanent pr…" at bounding box center [677, 693] width 317 height 66
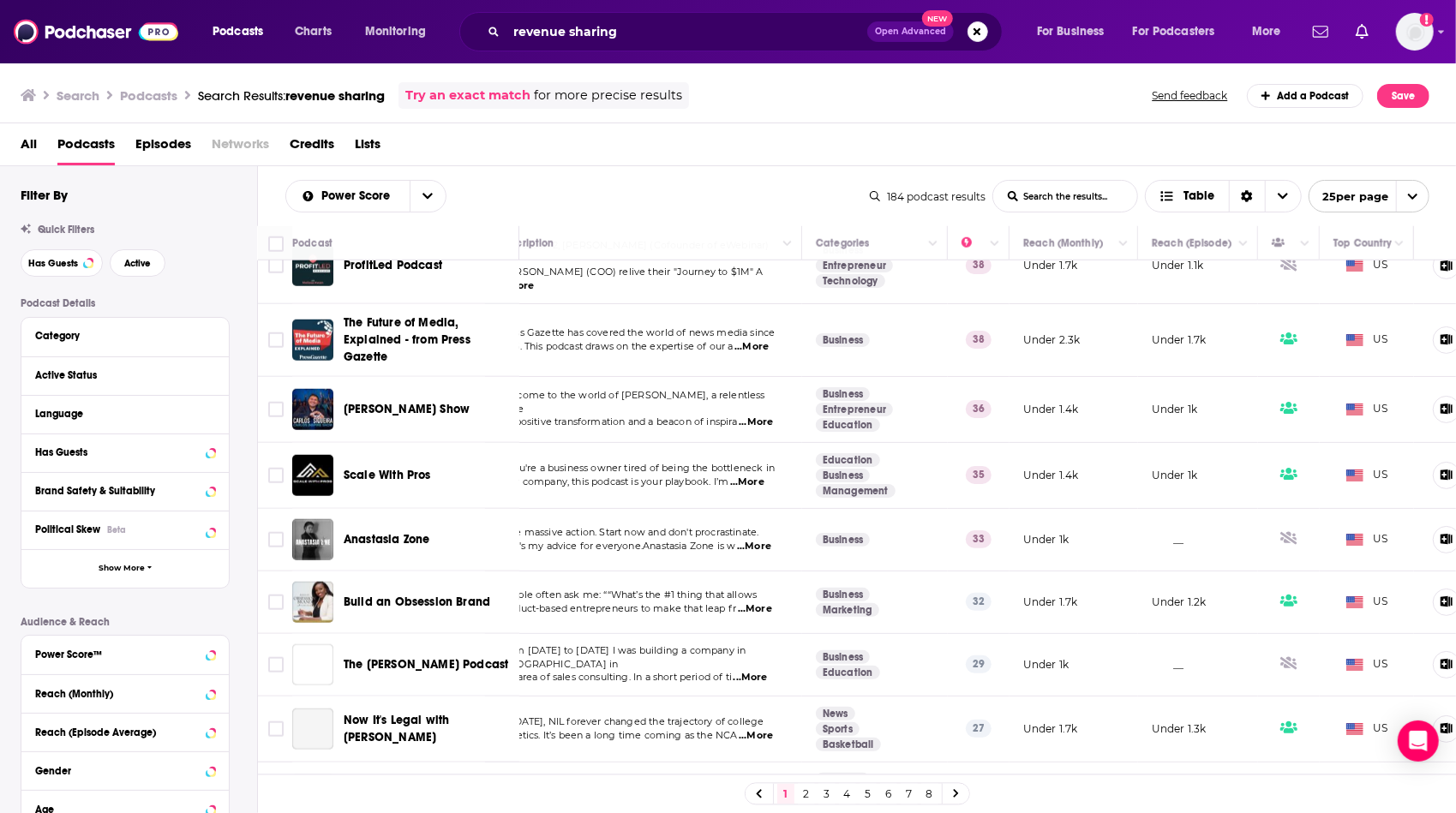
scroll to position [1151, 35]
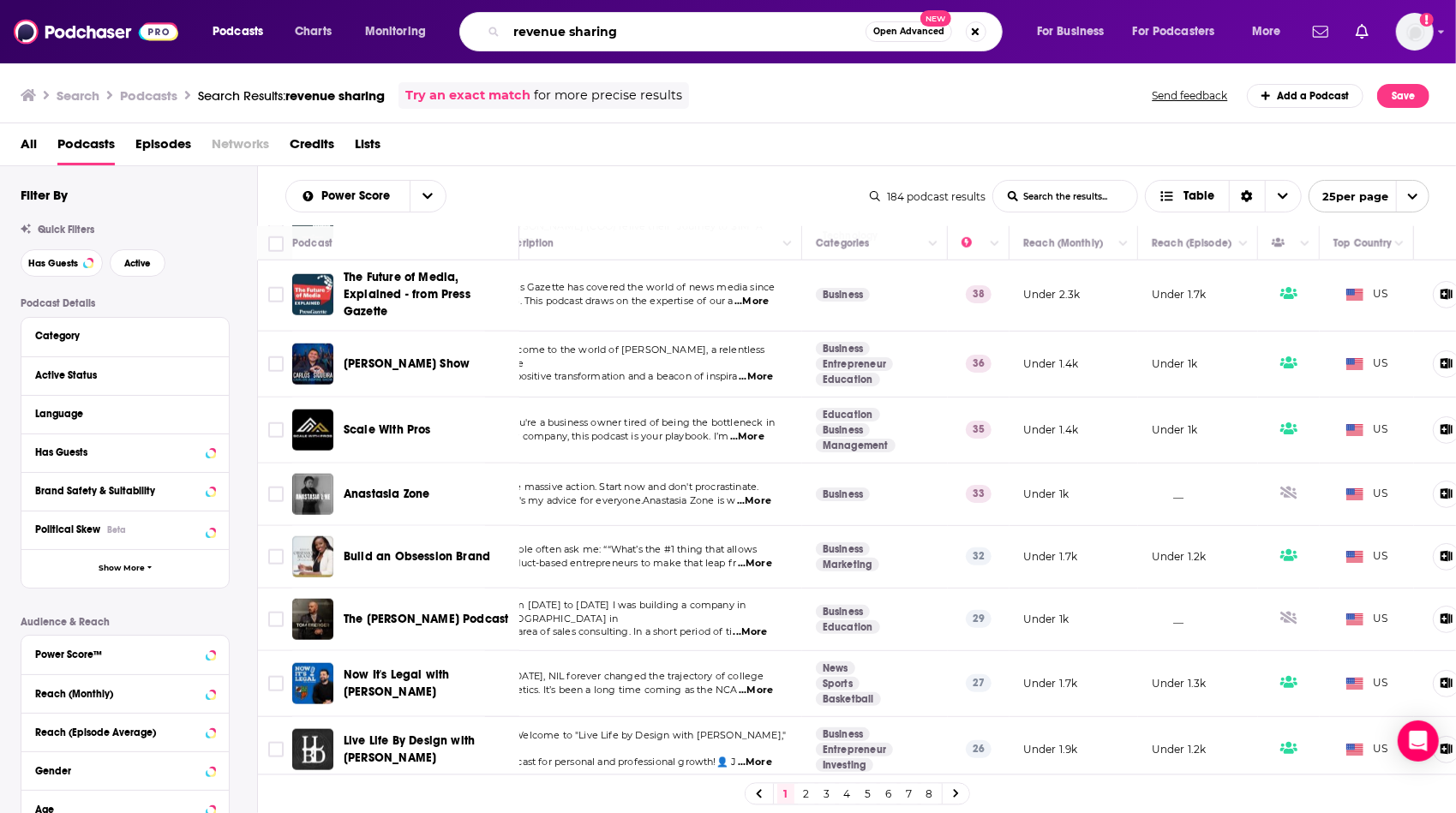
drag, startPoint x: 651, startPoint y: 38, endPoint x: 475, endPoint y: 39, distance: 176.0
click at [475, 39] on div "revenue sharing Open Advanced New" at bounding box center [731, 32] width 544 height 39
type input "personal branding"
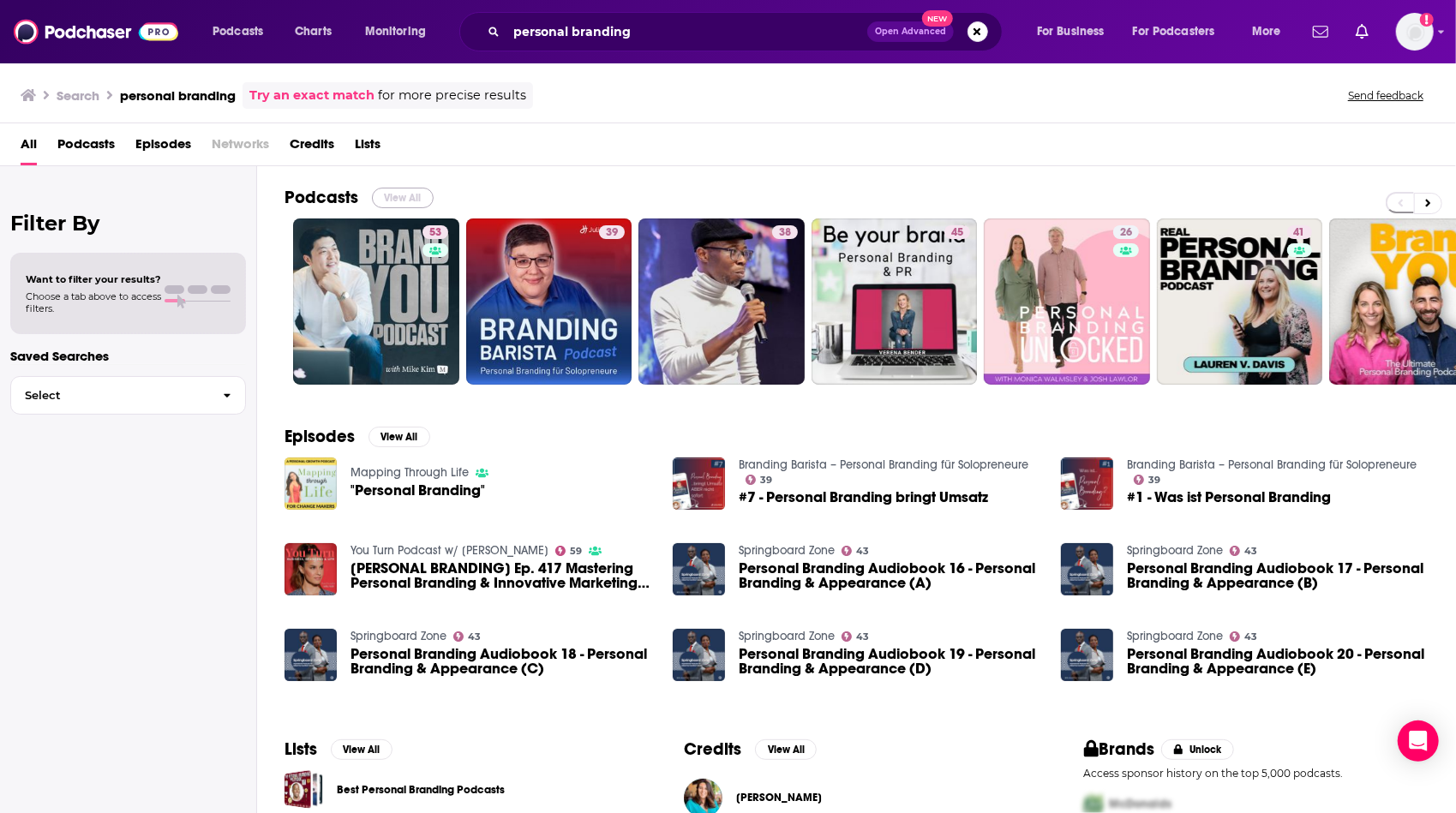
click at [403, 195] on button "View All" at bounding box center [402, 197] width 62 height 21
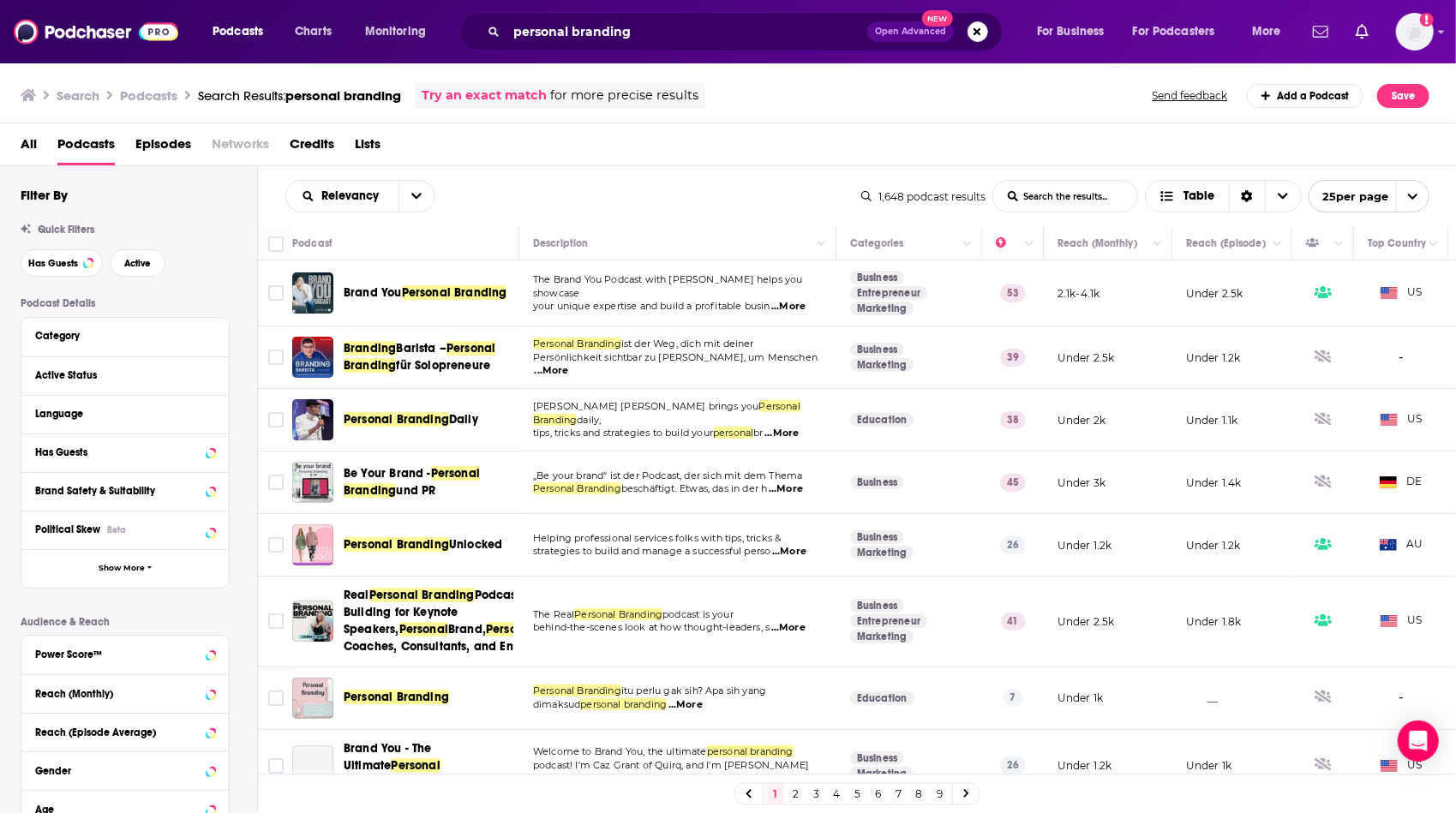
click at [796, 305] on span "...More" at bounding box center [788, 307] width 35 height 14
click at [716, 359] on span "Persönlichkeit sichtbar zu [PERSON_NAME], um Menschen" at bounding box center [675, 357] width 284 height 12
click at [790, 427] on span "...More" at bounding box center [781, 434] width 35 height 14
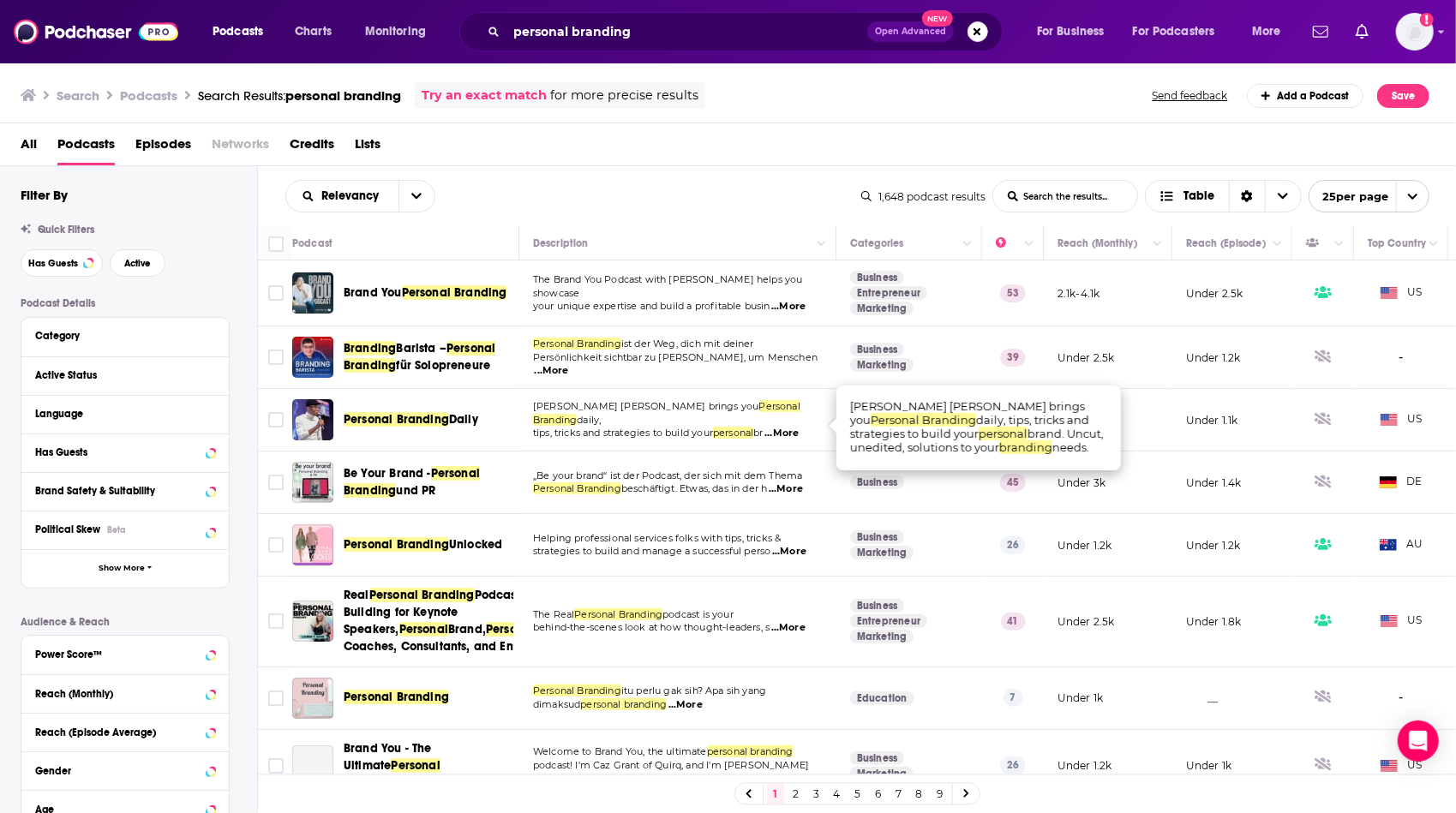
click at [675, 447] on td "[PERSON_NAME] [PERSON_NAME] brings you Personal Branding daily, tips, tricks an…" at bounding box center [677, 419] width 317 height 62
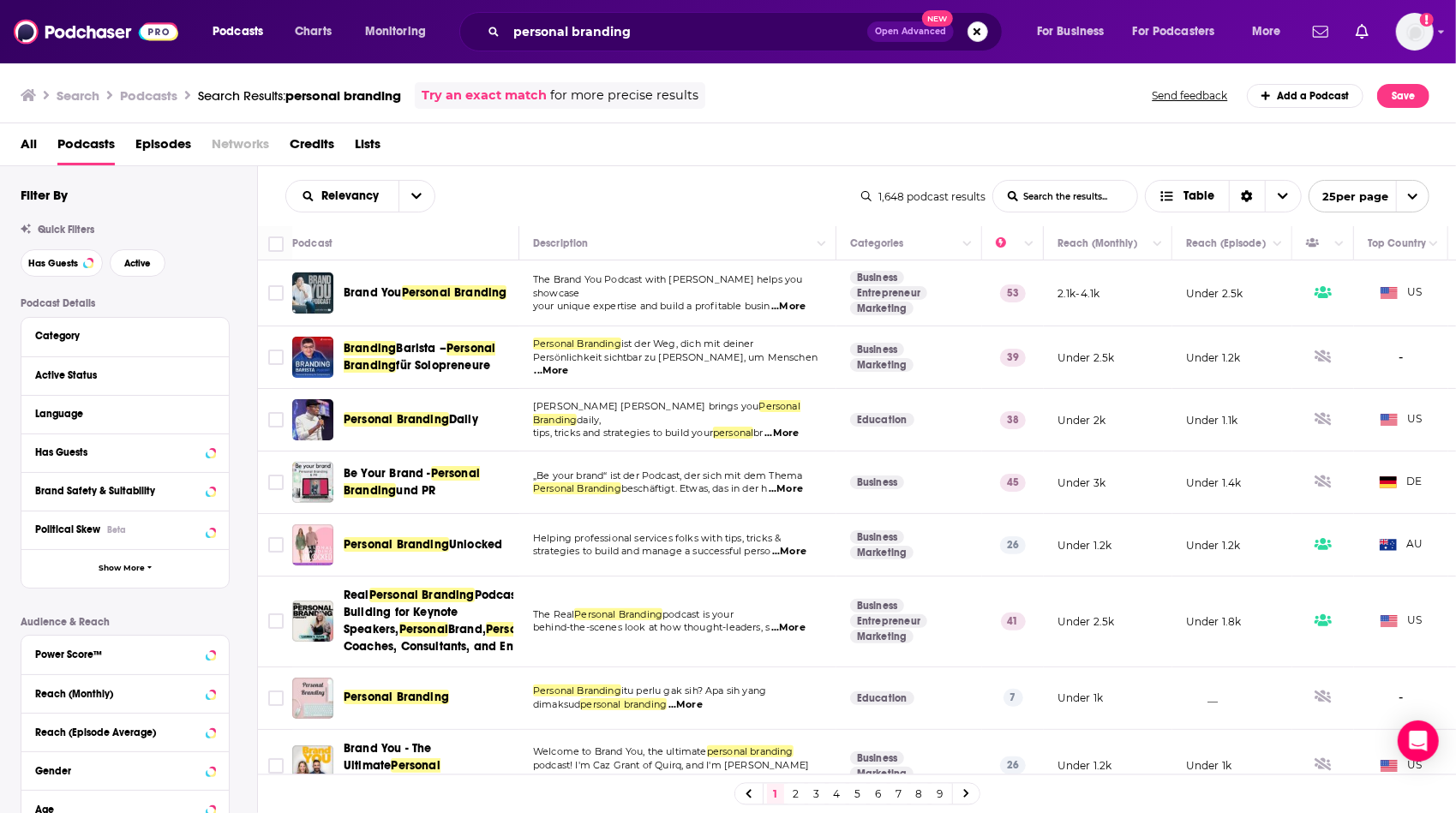
click at [983, 30] on button "Search podcasts, credits, & more..." at bounding box center [978, 32] width 21 height 21
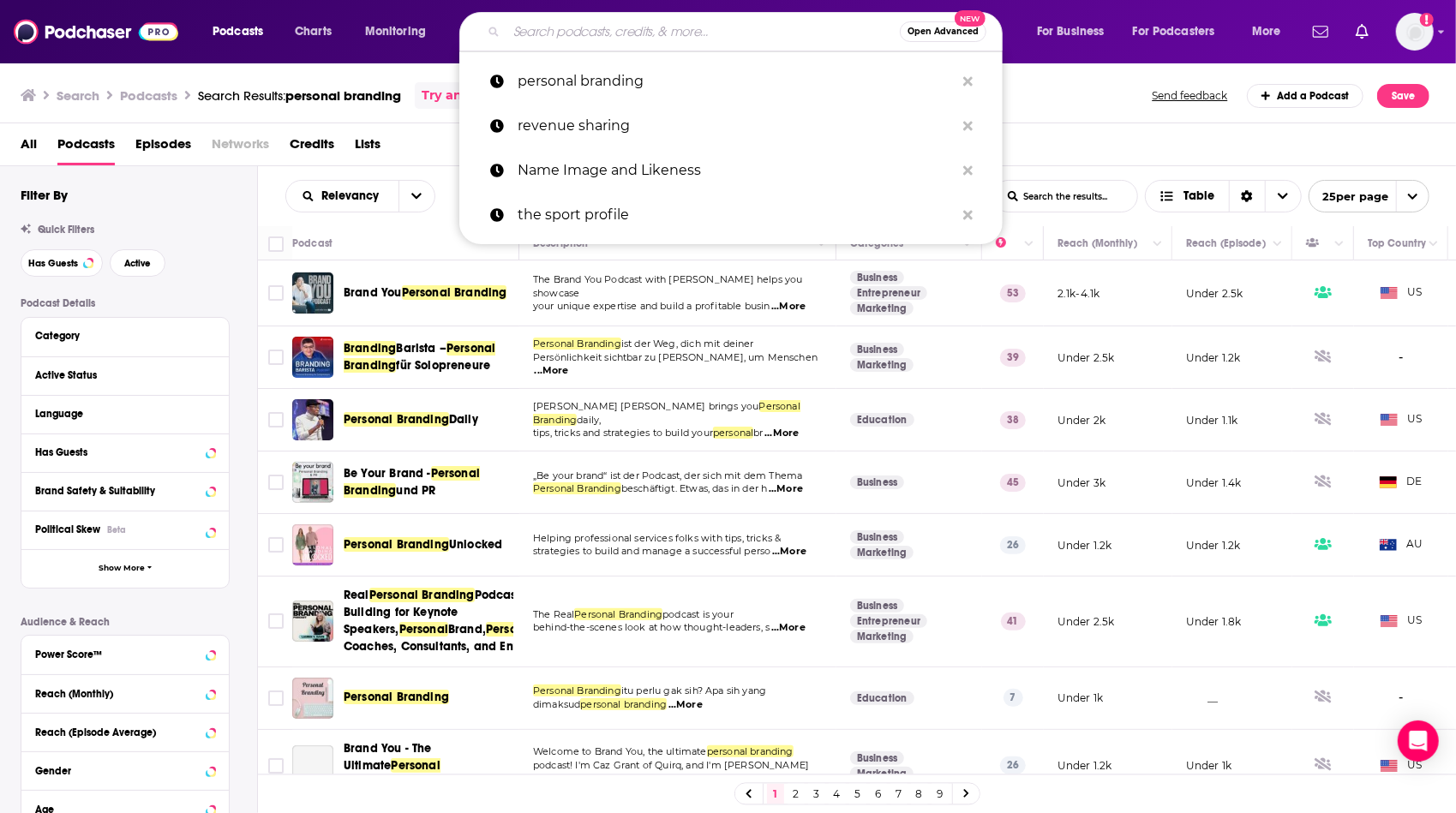
click at [441, 204] on div "Relevancy List Search Input Search the results... Table" at bounding box center [573, 195] width 576 height 33
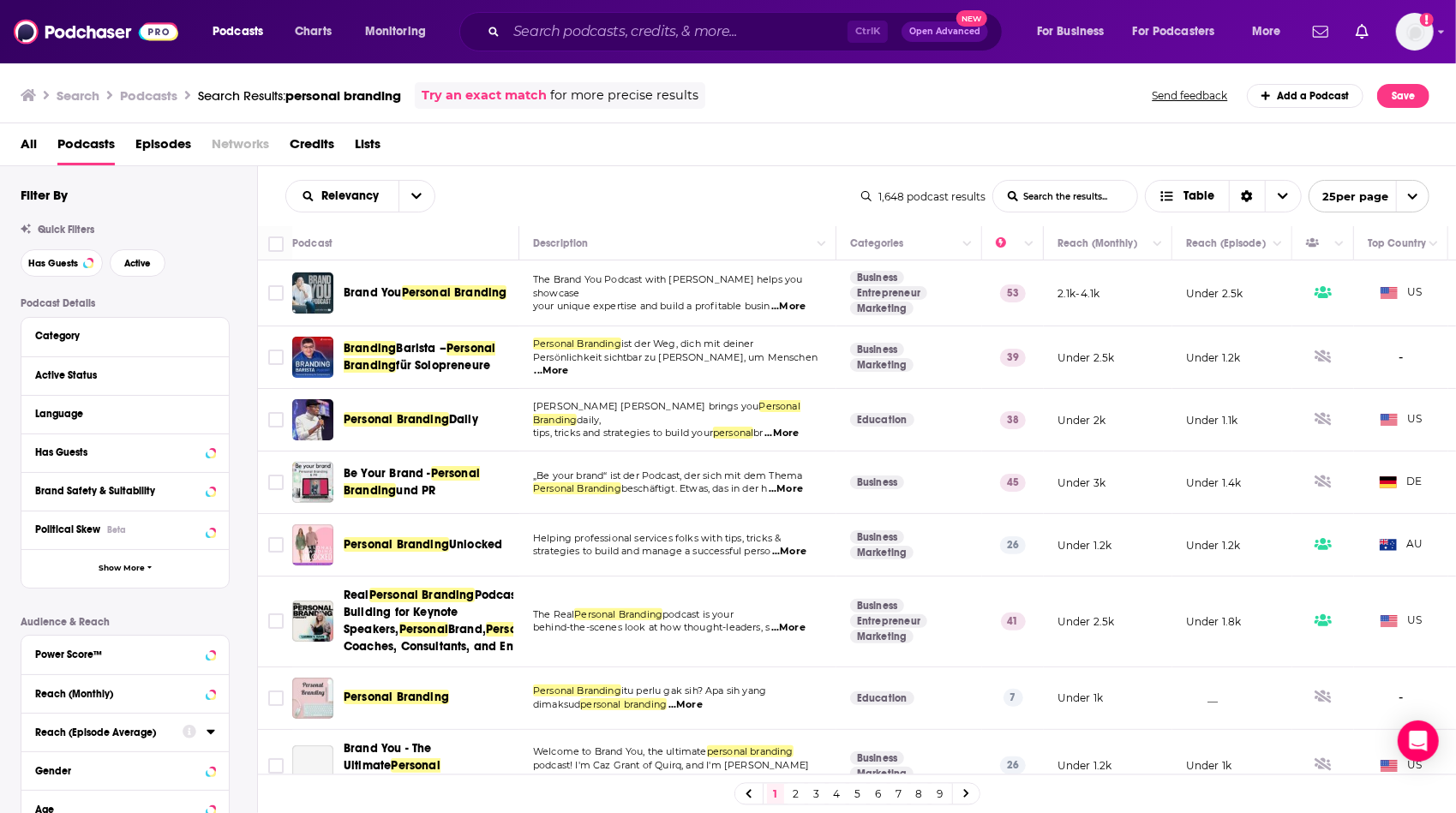
click at [72, 735] on div "Reach (Episode Average)" at bounding box center [104, 733] width 136 height 12
click at [1114, 30] on icon "open menu" at bounding box center [1115, 32] width 7 height 4
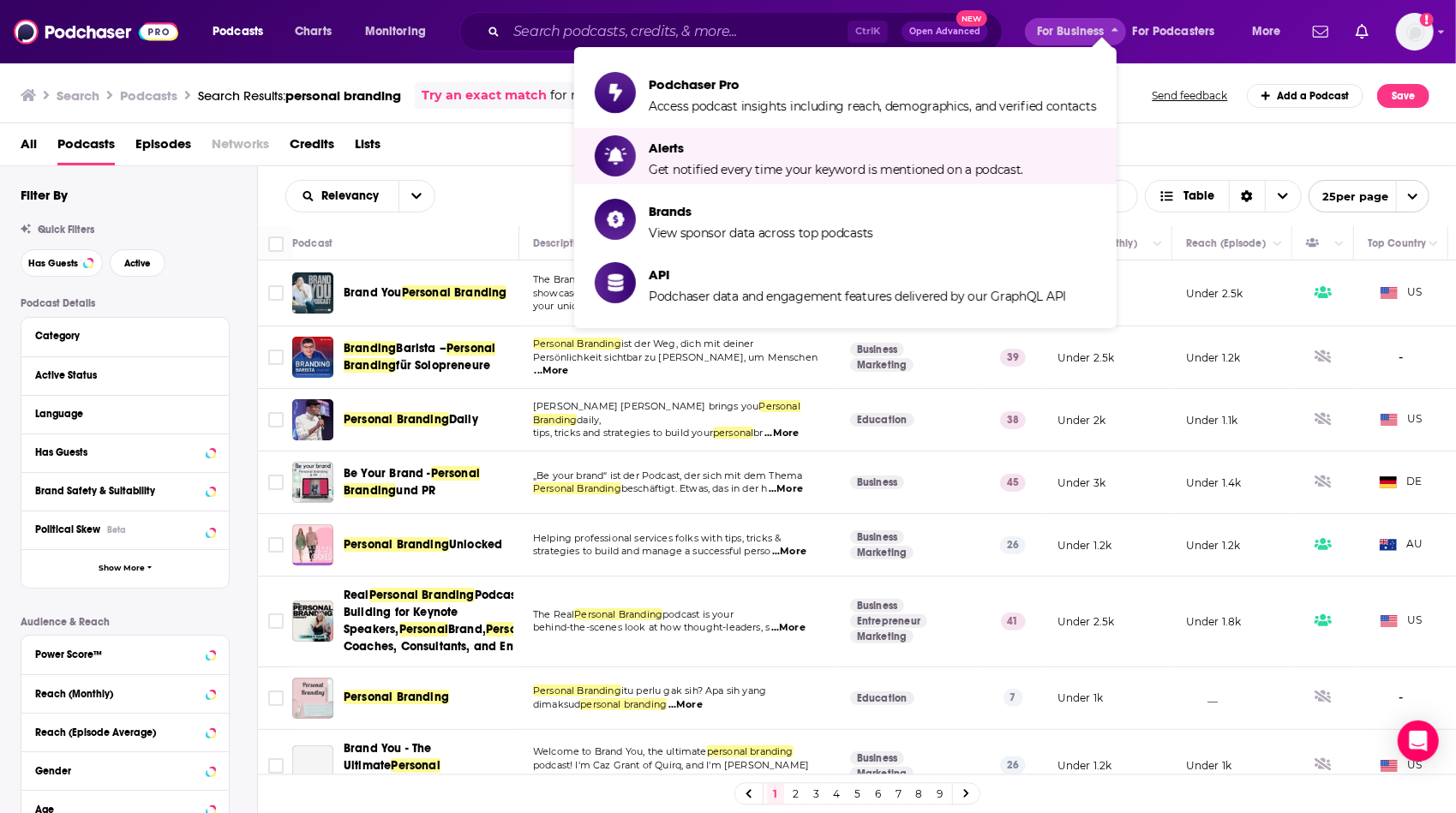
click at [512, 160] on div "All Podcasts Episodes Networks Credits Lists" at bounding box center [732, 148] width 1422 height 36
